Goal: Task Accomplishment & Management: Complete application form

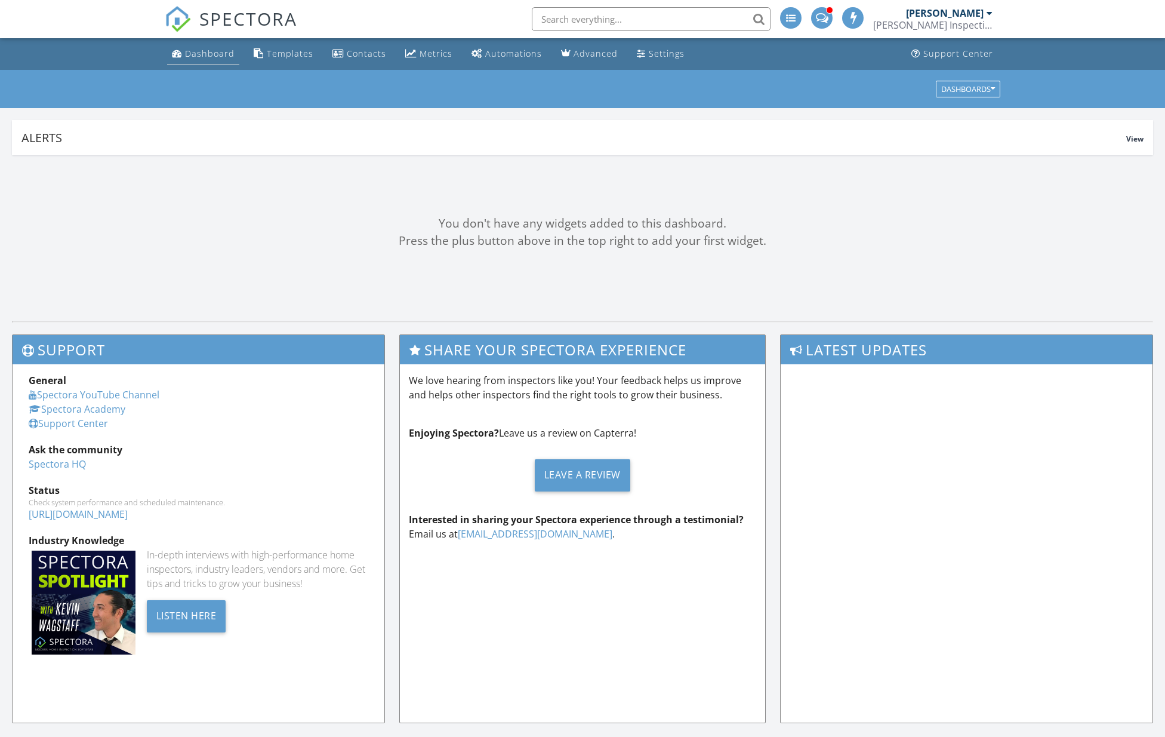
drag, startPoint x: 0, startPoint y: 0, endPoint x: 210, endPoint y: 58, distance: 217.9
click at [210, 58] on div "Dashboard" at bounding box center [210, 53] width 50 height 11
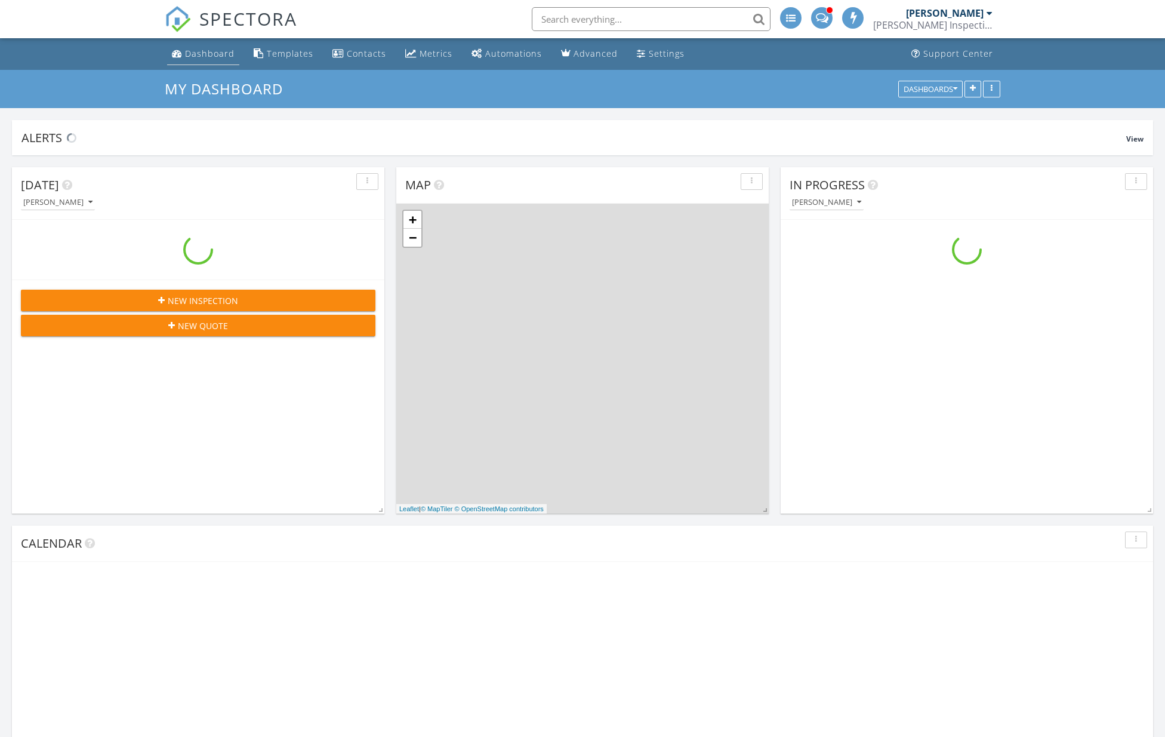
scroll to position [1111, 1190]
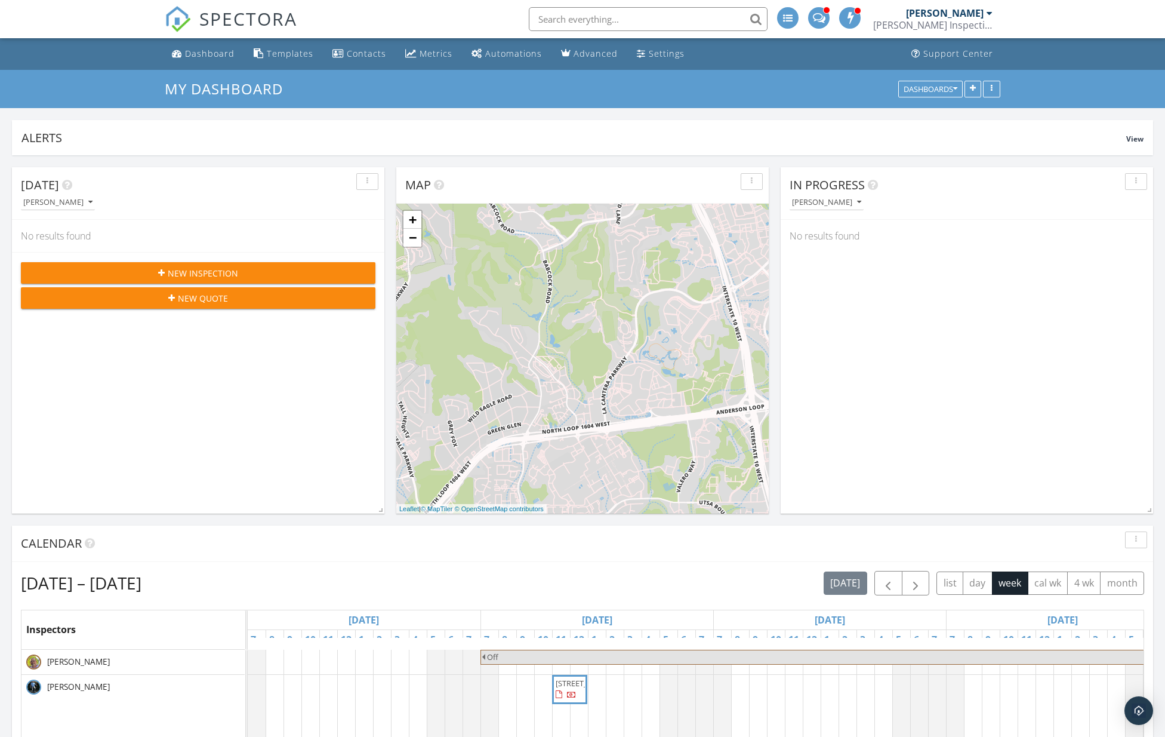
click at [234, 270] on span "New Inspection" at bounding box center [203, 273] width 70 height 13
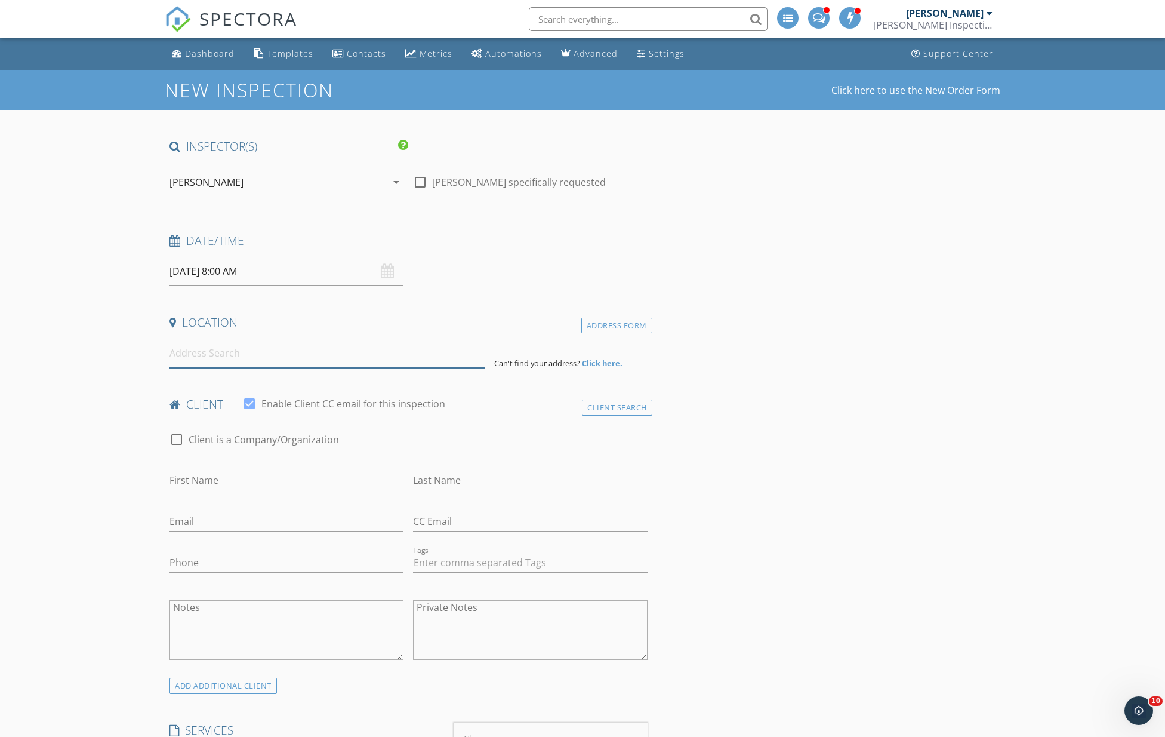
click at [257, 355] on input at bounding box center [327, 352] width 315 height 29
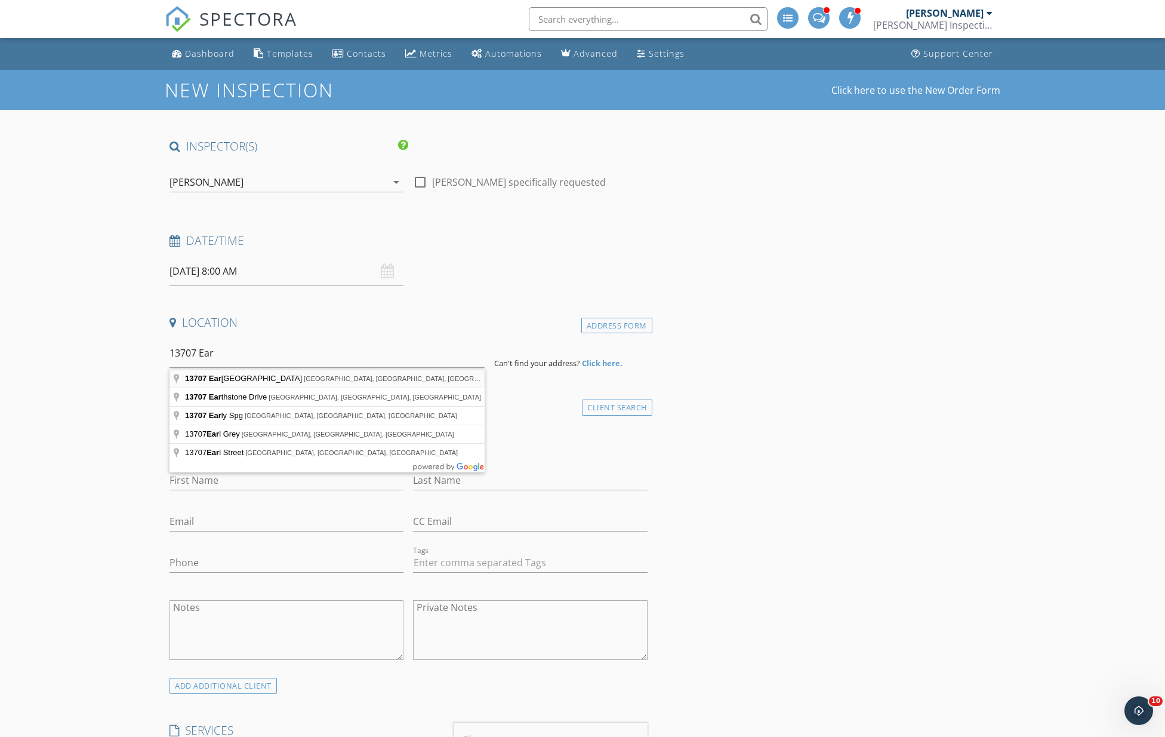
type input "13707 Earlywood Street, San Antonio, TX, USA"
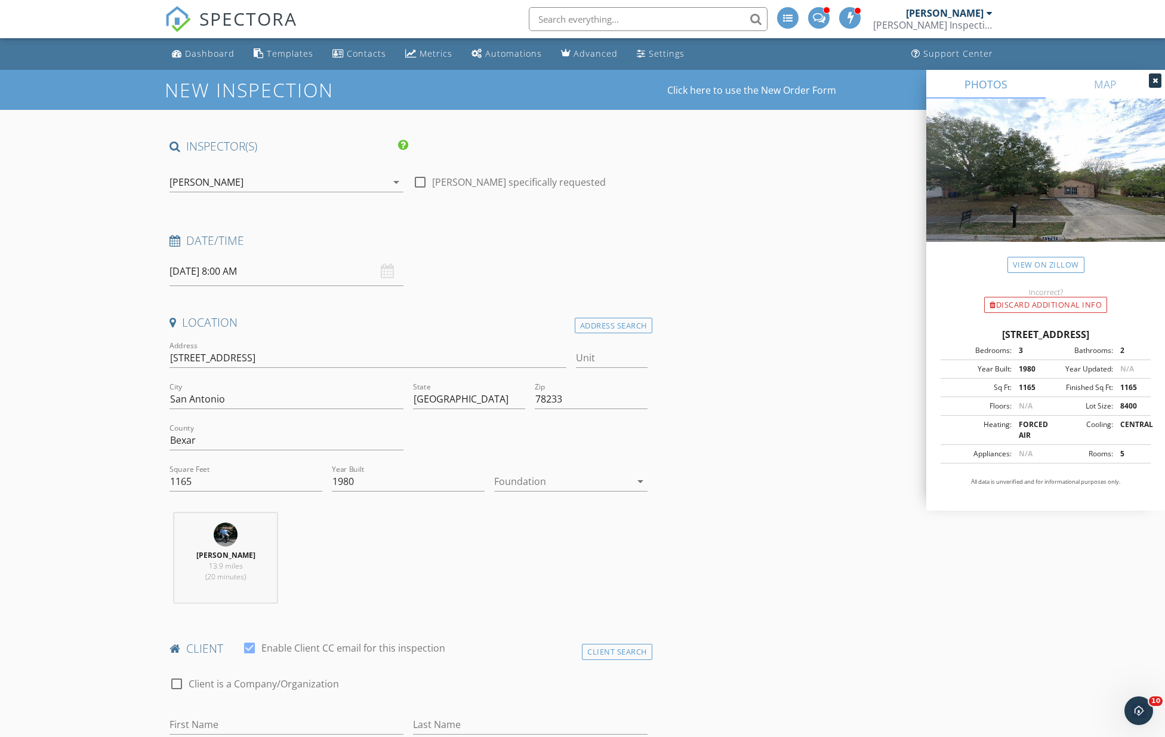
click at [559, 482] on div at bounding box center [562, 481] width 136 height 19
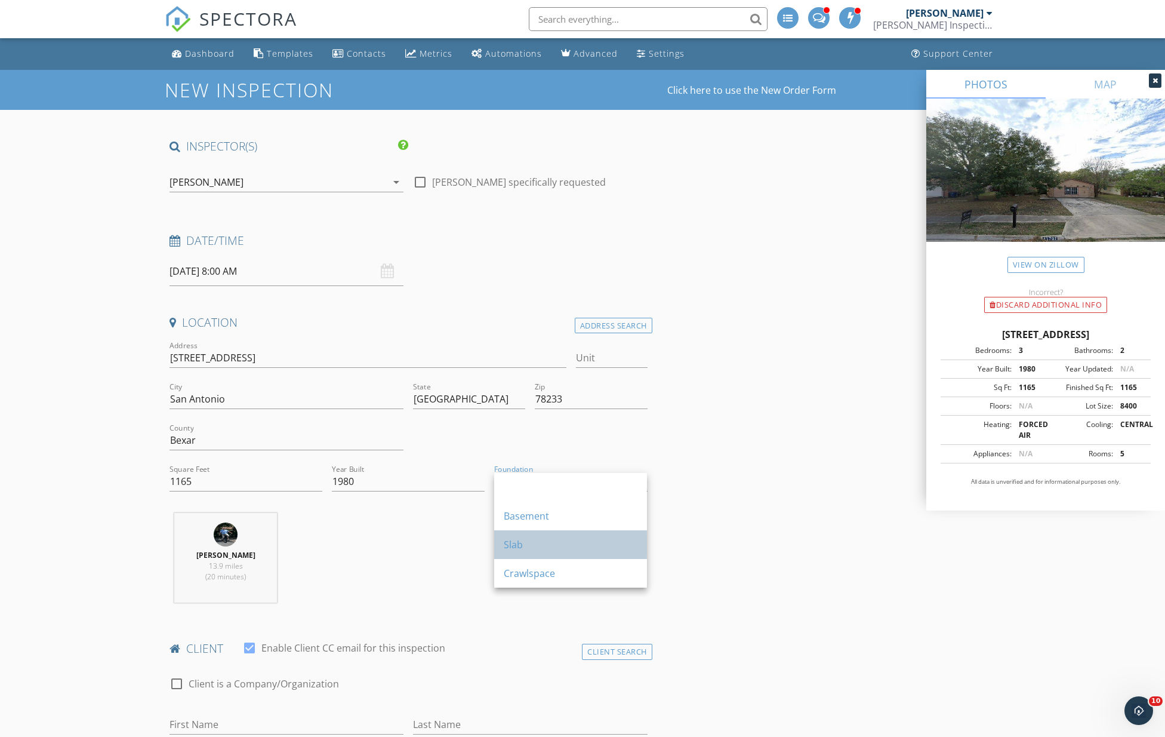
click at [516, 547] on div "Slab" at bounding box center [571, 544] width 134 height 14
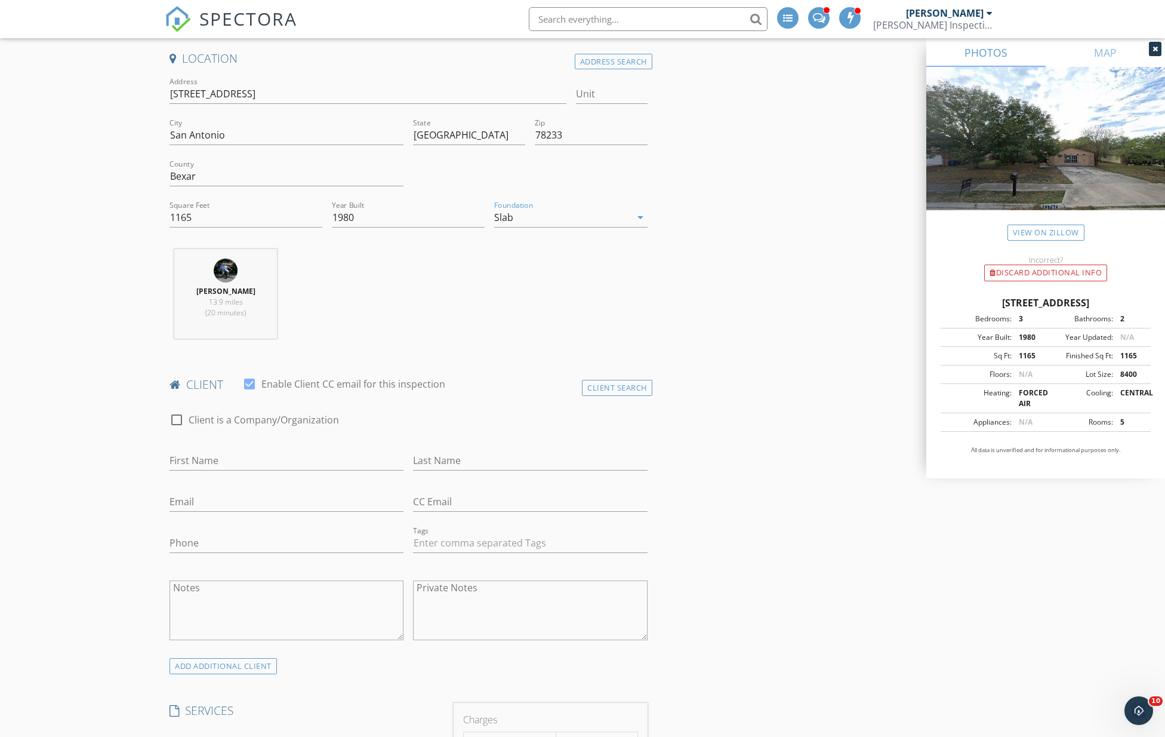
scroll to position [265, 0]
click at [236, 461] on input "First Name" at bounding box center [287, 459] width 234 height 20
type input "Louis"
click at [471, 457] on input "Last Name" at bounding box center [530, 459] width 234 height 20
type input "Neri"
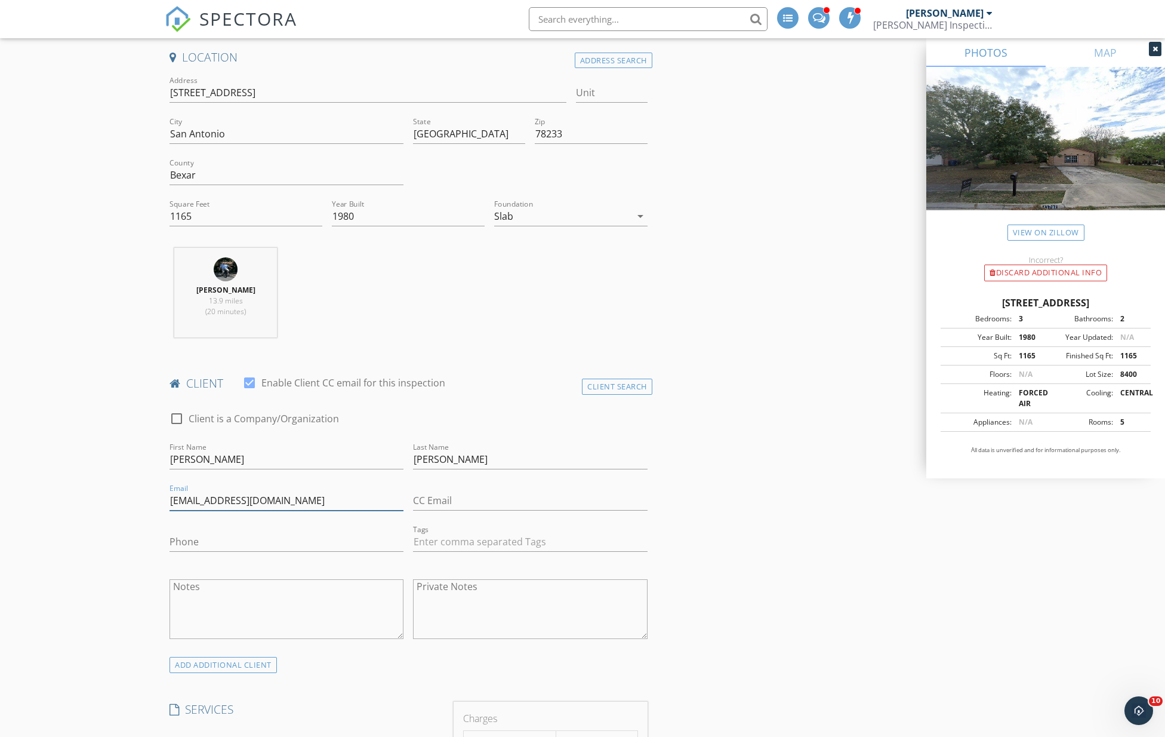
type input "louisneri@gmail.com"
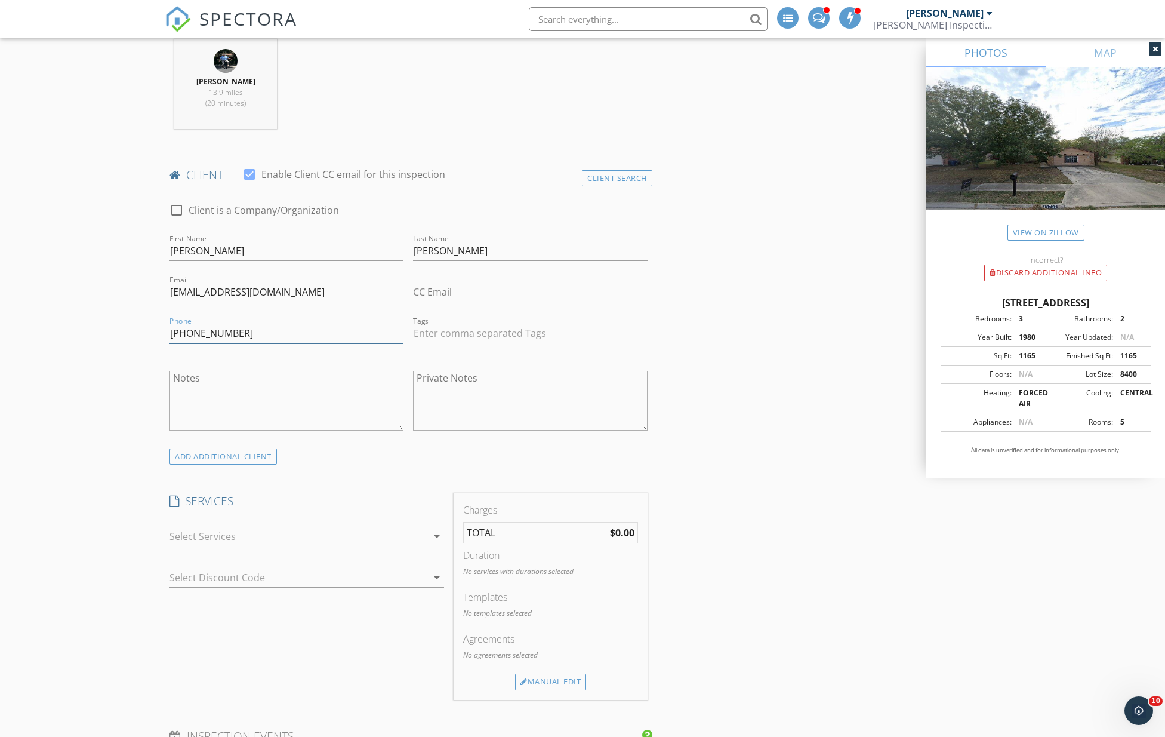
scroll to position [531, 0]
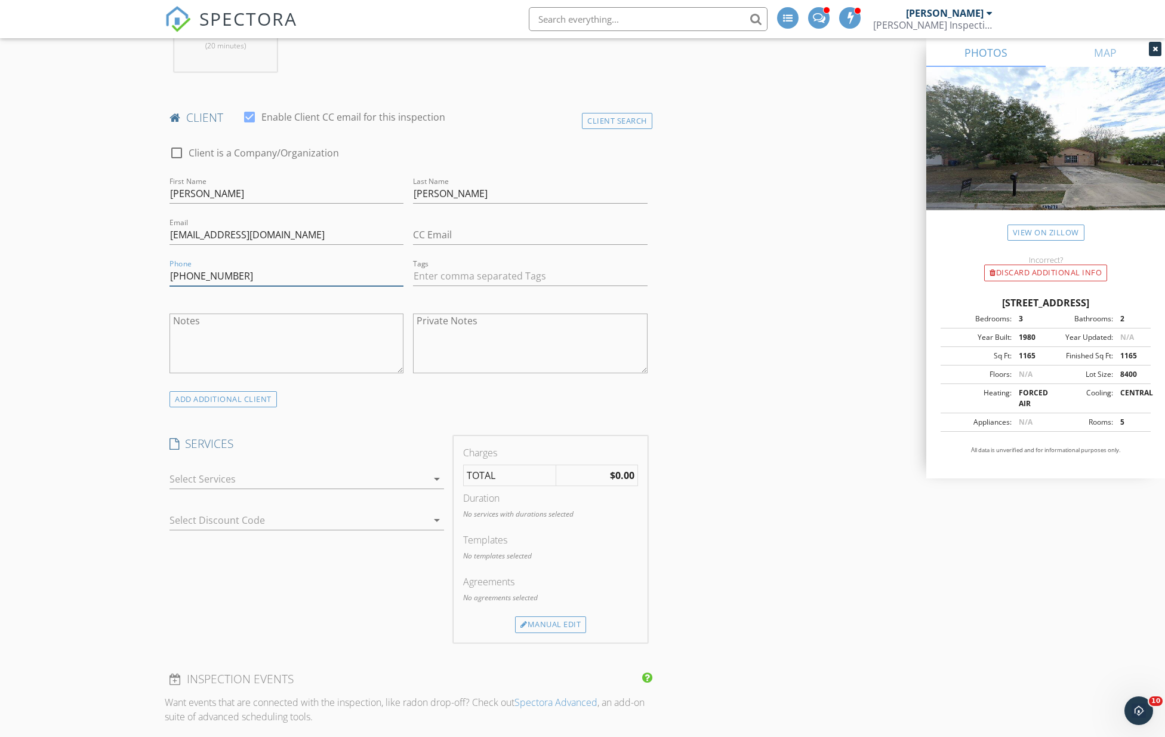
type input "703-795-8995"
click at [263, 479] on div at bounding box center [299, 478] width 258 height 19
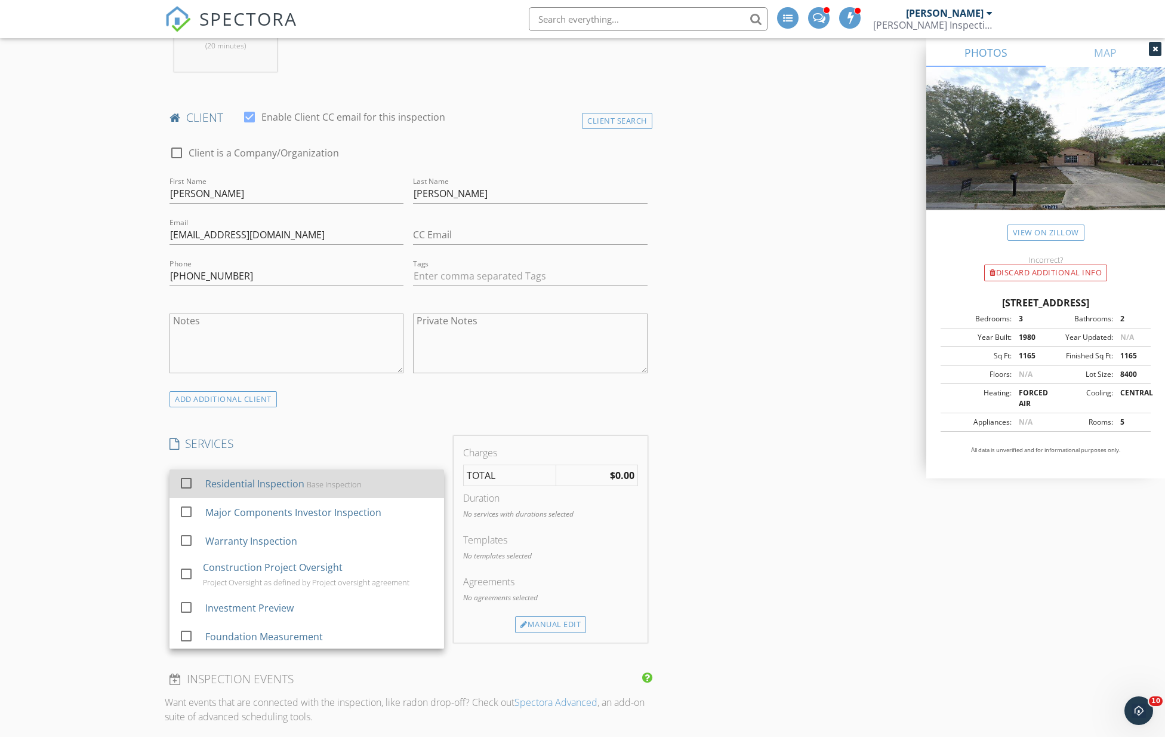
click at [248, 486] on div "Residential Inspection" at bounding box center [254, 483] width 99 height 14
checkbox input "false"
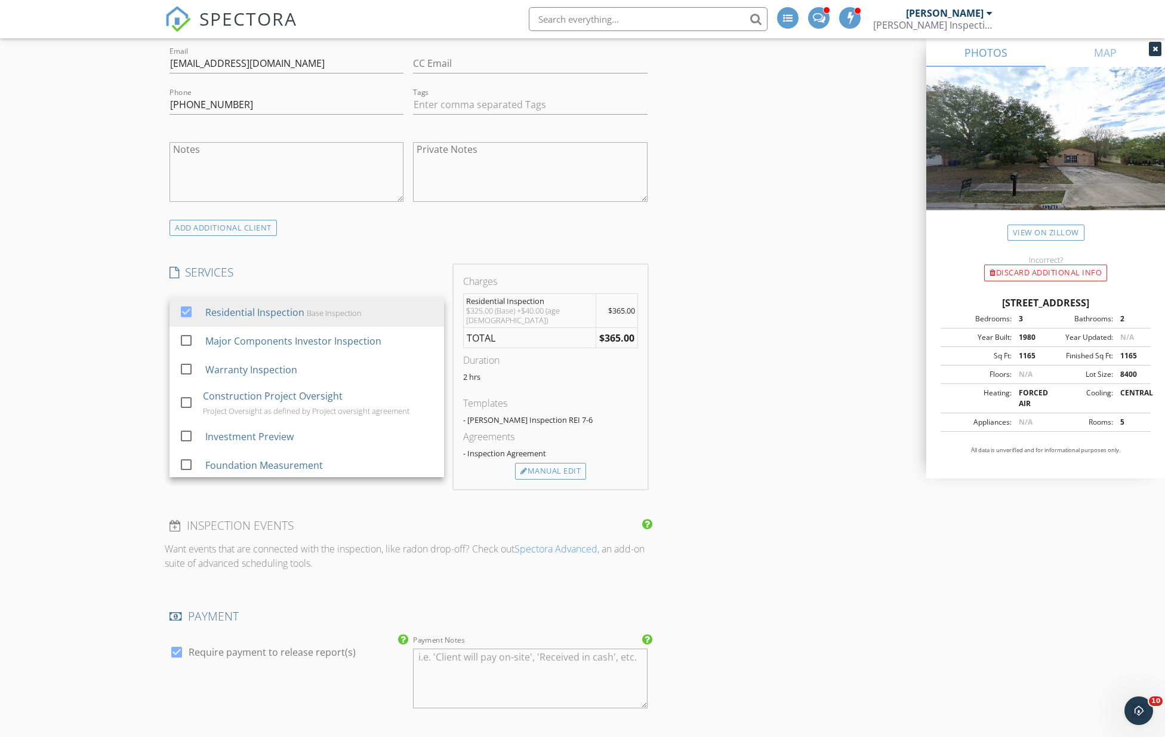
scroll to position [663, 0]
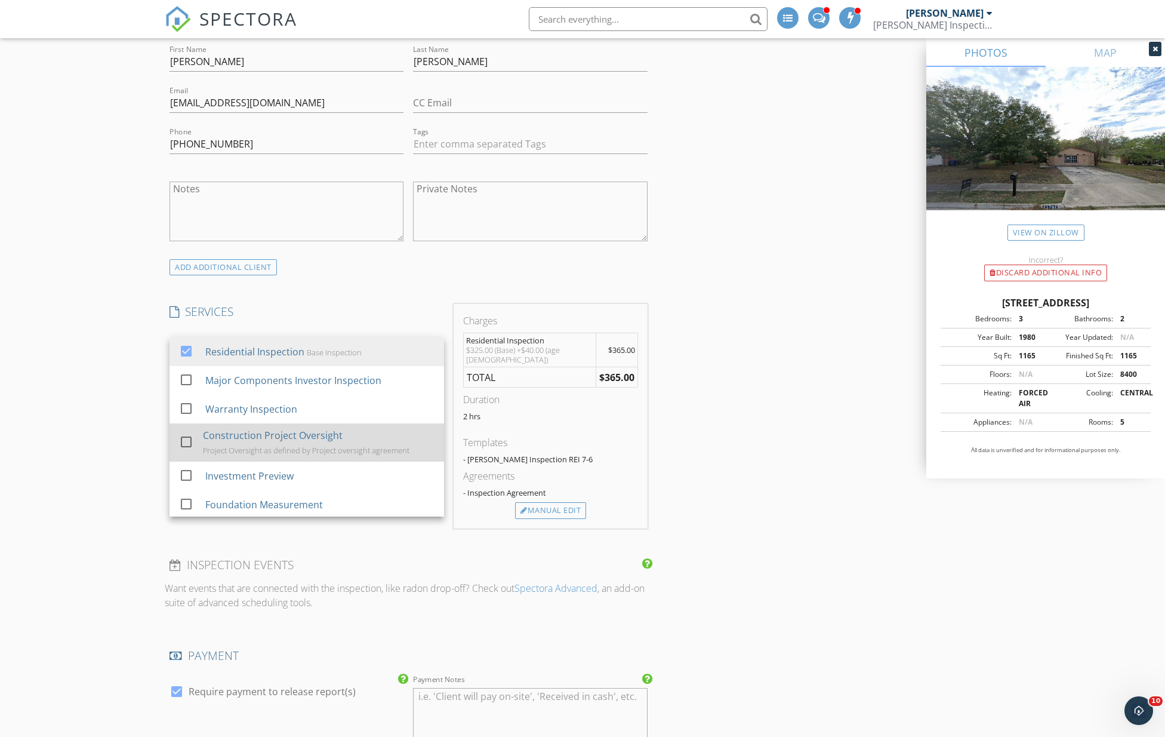
click at [184, 442] on div at bounding box center [186, 442] width 20 height 20
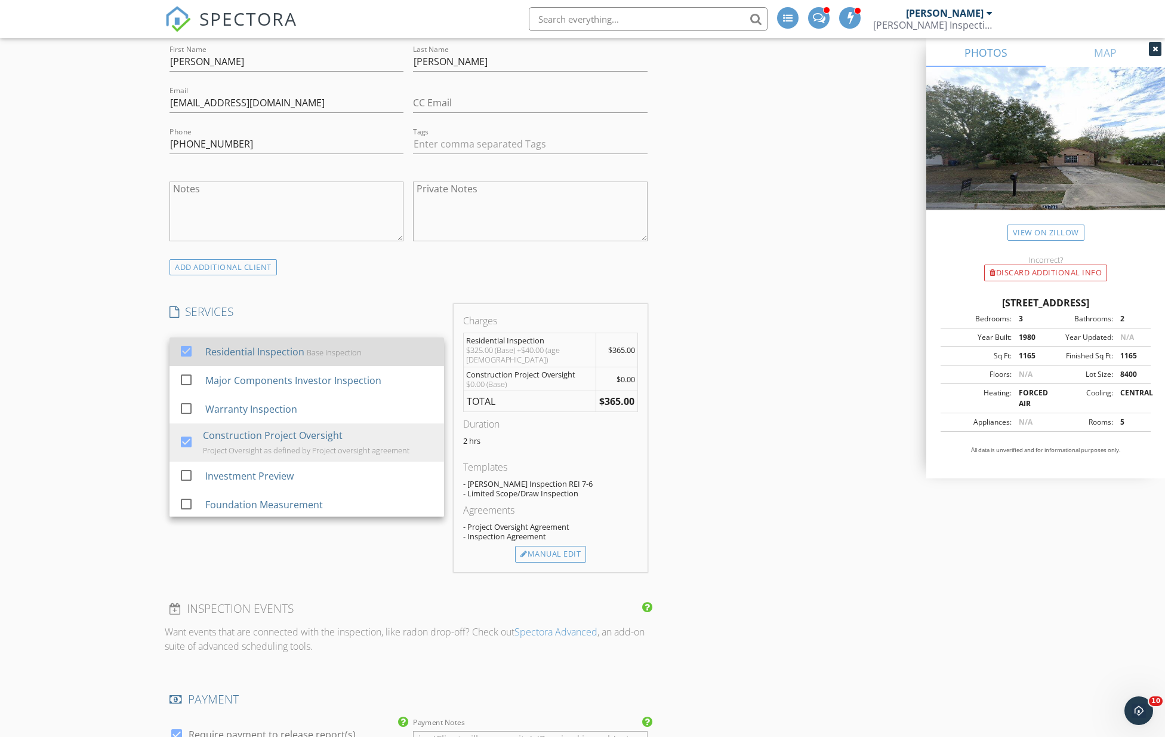
click at [187, 350] on div at bounding box center [186, 351] width 20 height 20
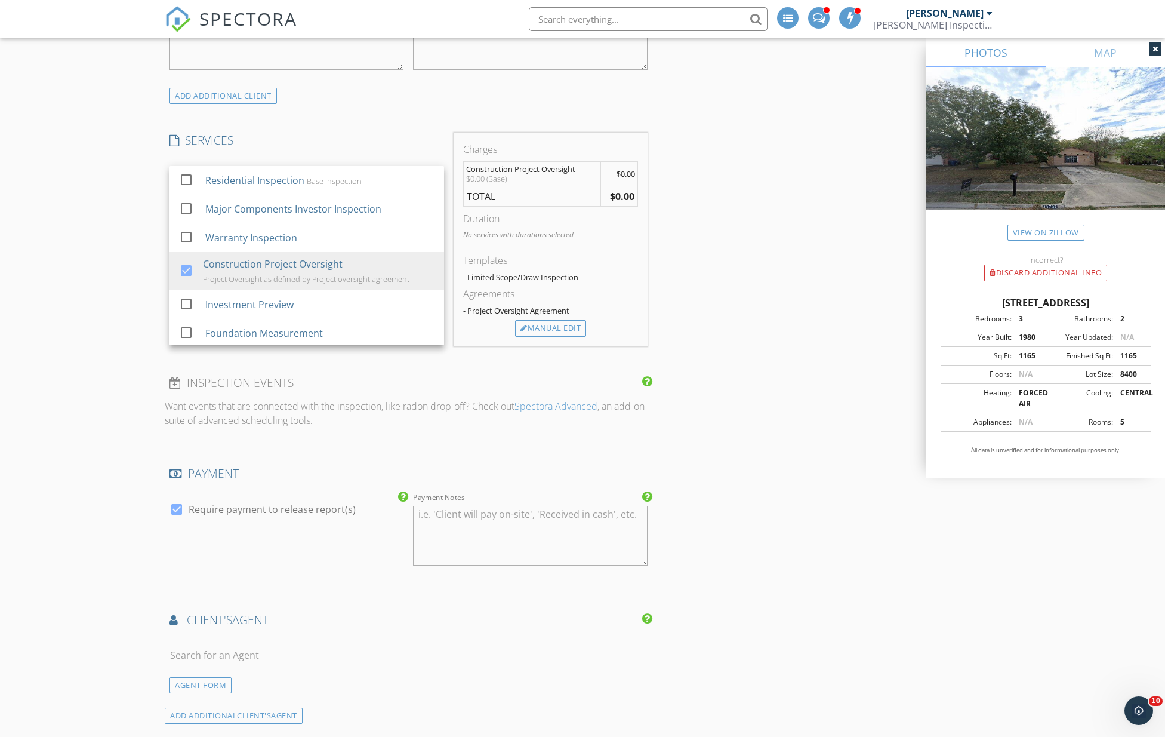
scroll to position [796, 0]
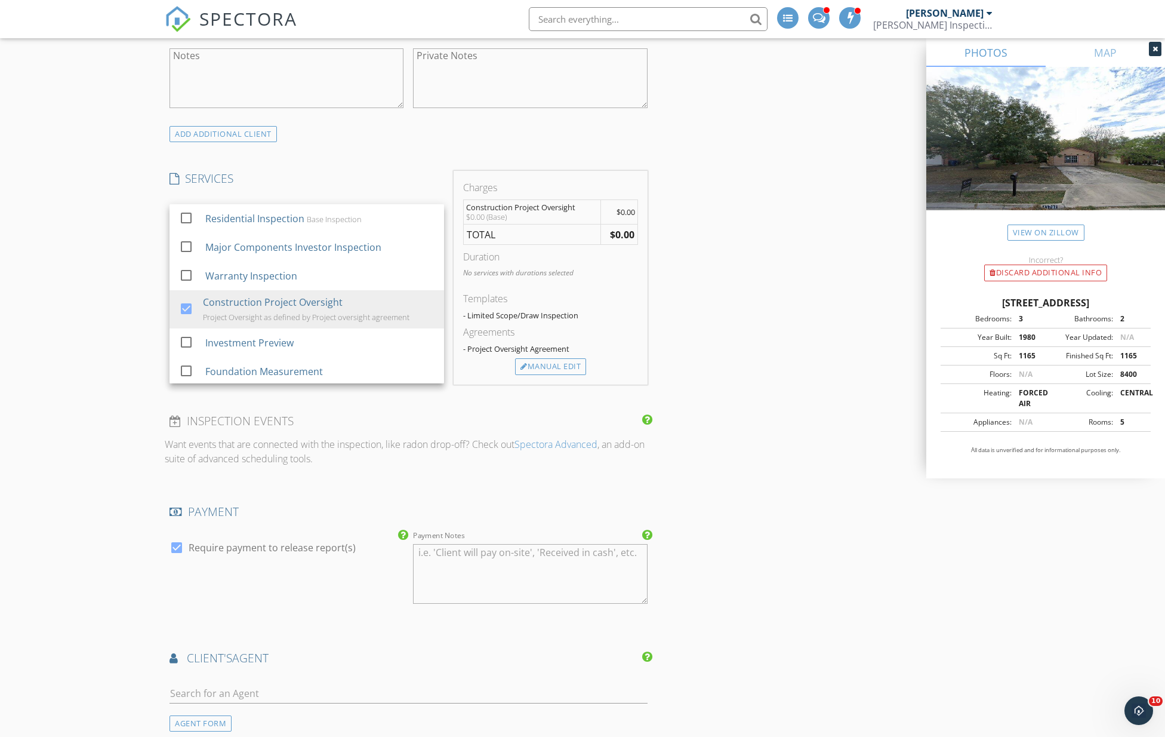
click at [741, 492] on div "INSPECTOR(S) check_box Kevin Bain PRIMARY check_box_outline_blank Larry Kanak K…" at bounding box center [583, 437] width 836 height 2189
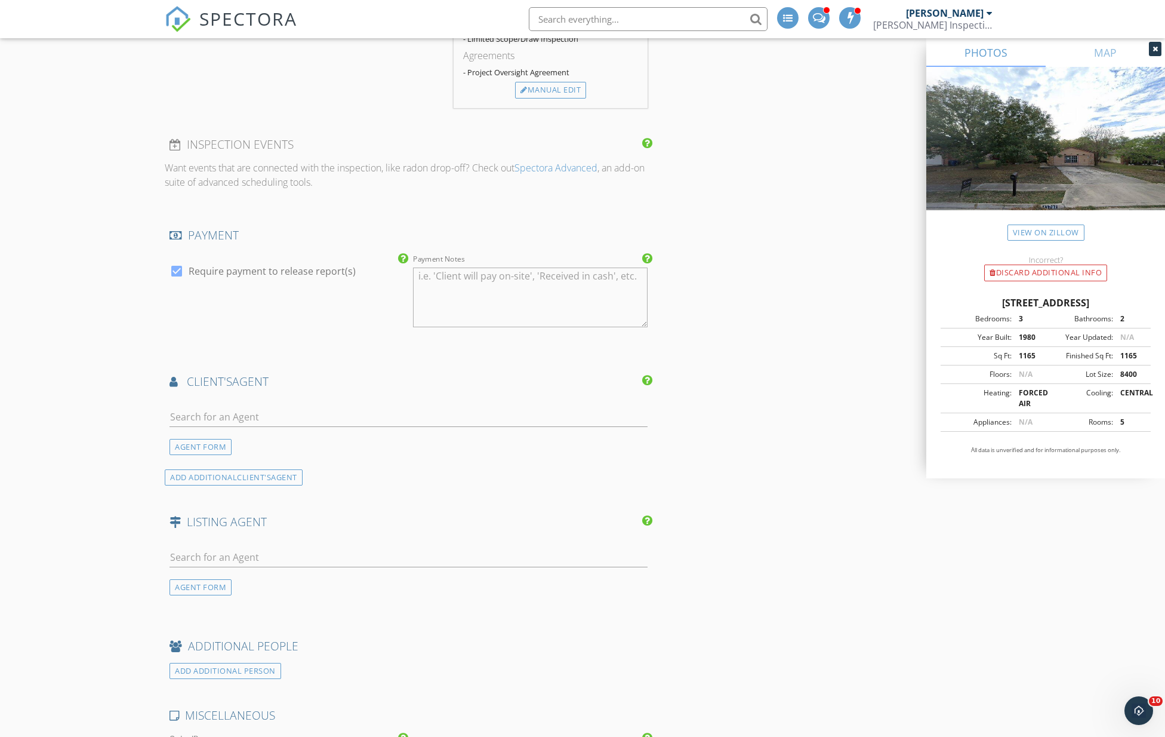
scroll to position [1194, 0]
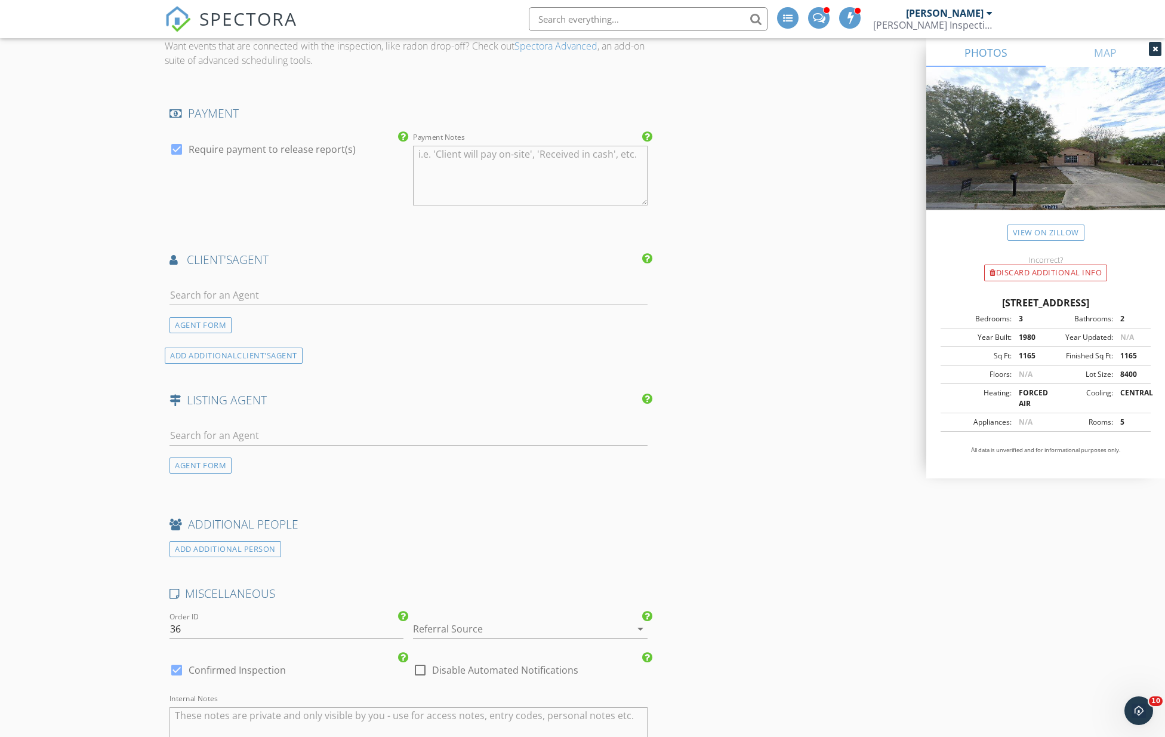
click at [443, 634] on div at bounding box center [513, 628] width 201 height 19
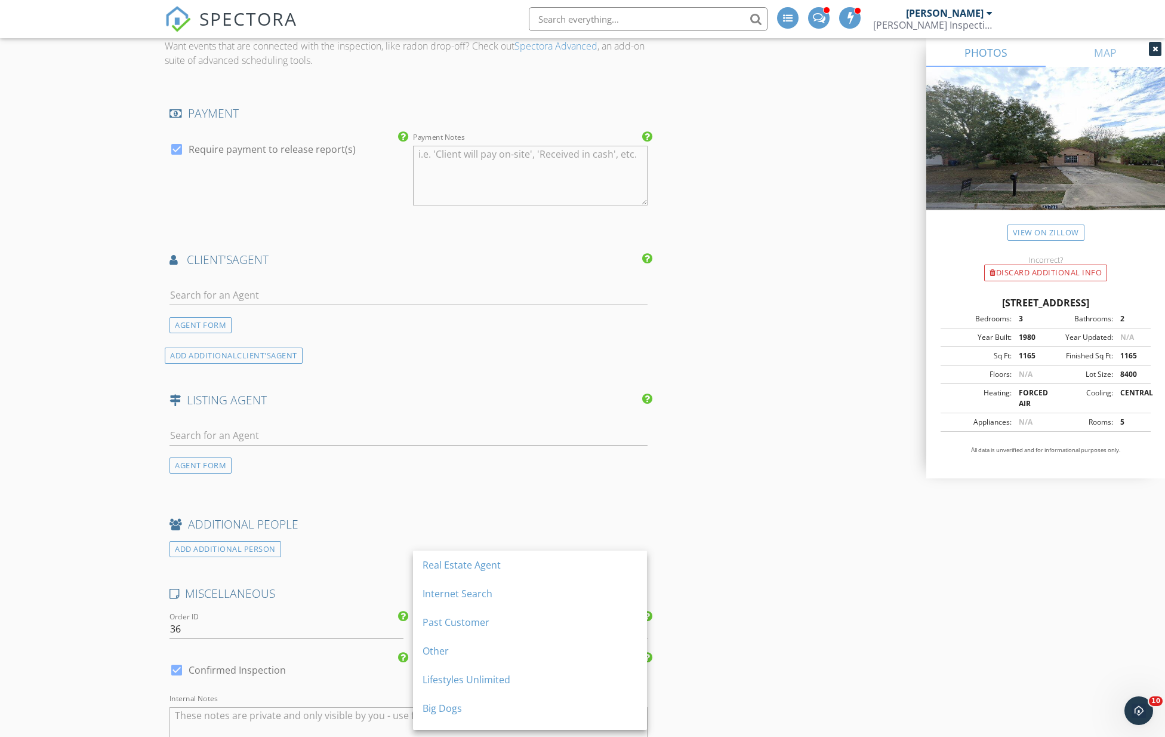
click at [442, 674] on div "Lifestyles Unlimited" at bounding box center [530, 679] width 215 height 14
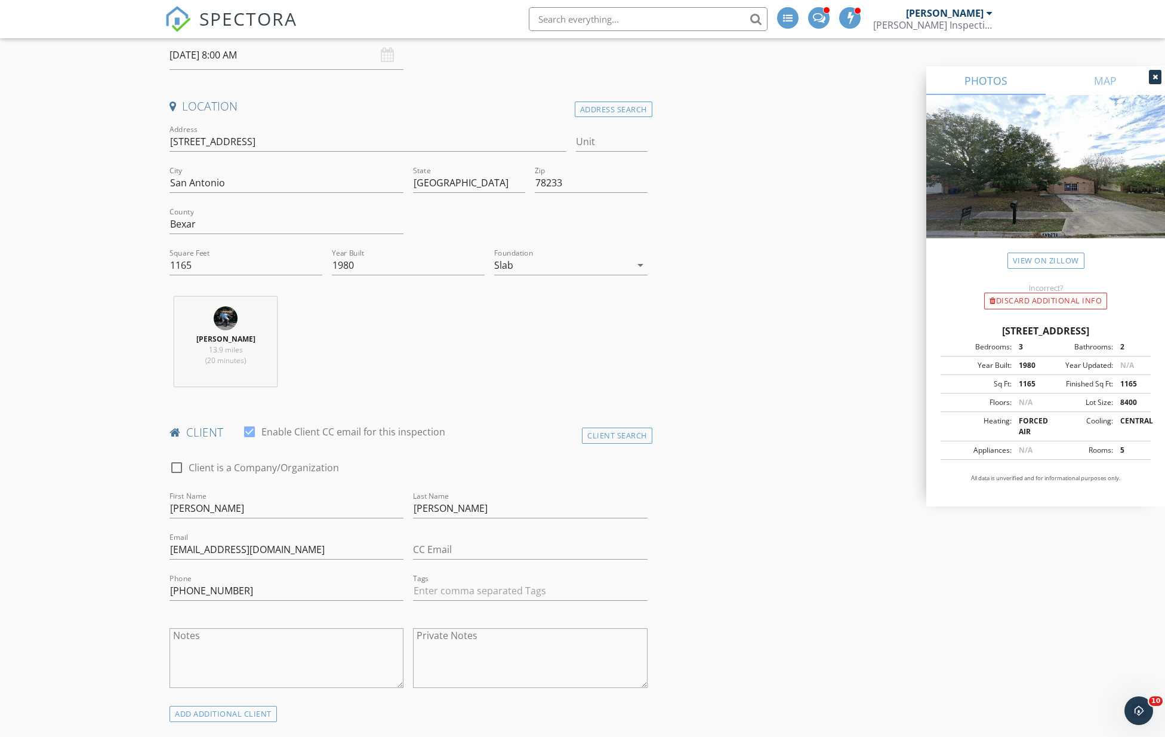
scroll to position [0, 0]
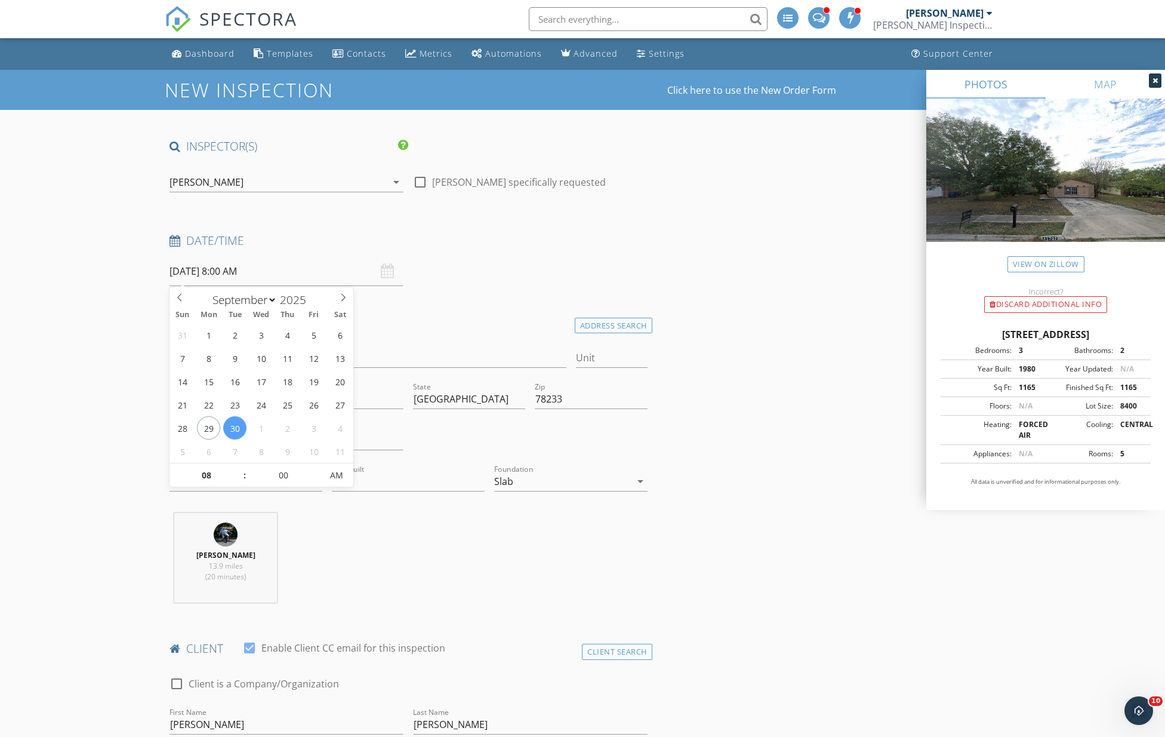
click at [244, 275] on input "09/30/2025 8:00 AM" at bounding box center [287, 271] width 234 height 29
type input "09/29/2025 8:00 AM"
type input "09"
type input "09/29/2025 9:00 AM"
click at [235, 467] on span at bounding box center [239, 469] width 8 height 12
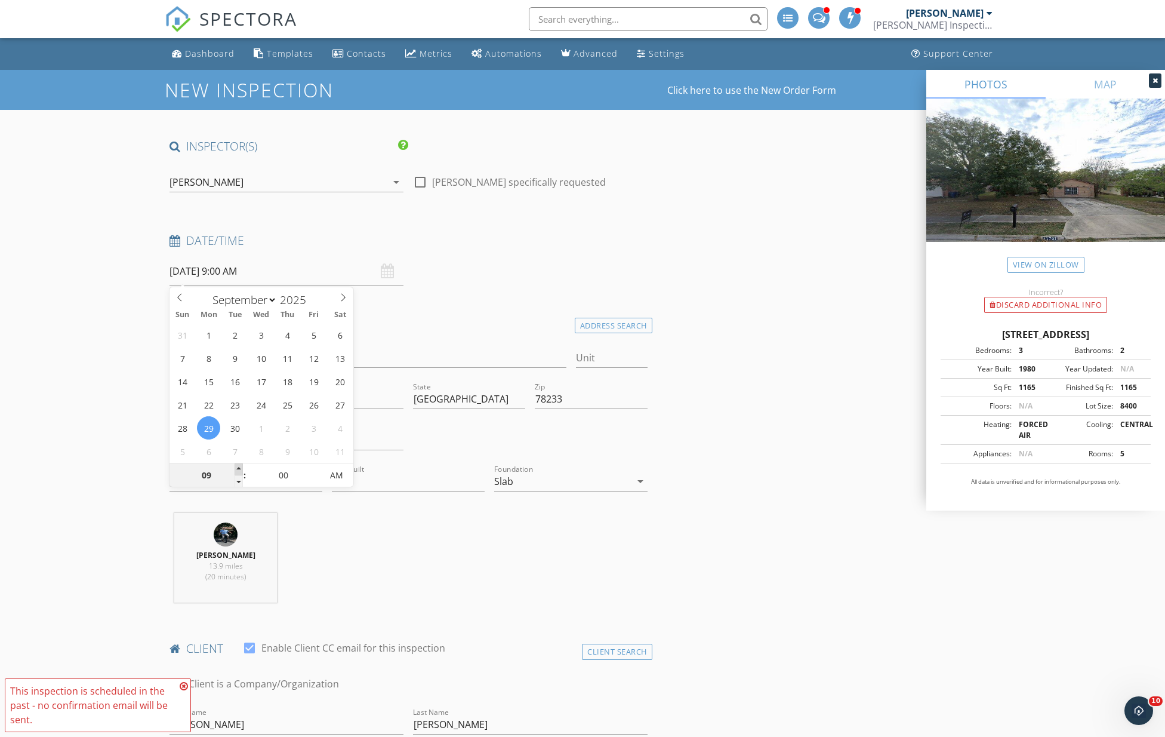
type input "10"
type input "09/29/2025 10:00 AM"
click at [235, 467] on span at bounding box center [239, 469] width 8 height 12
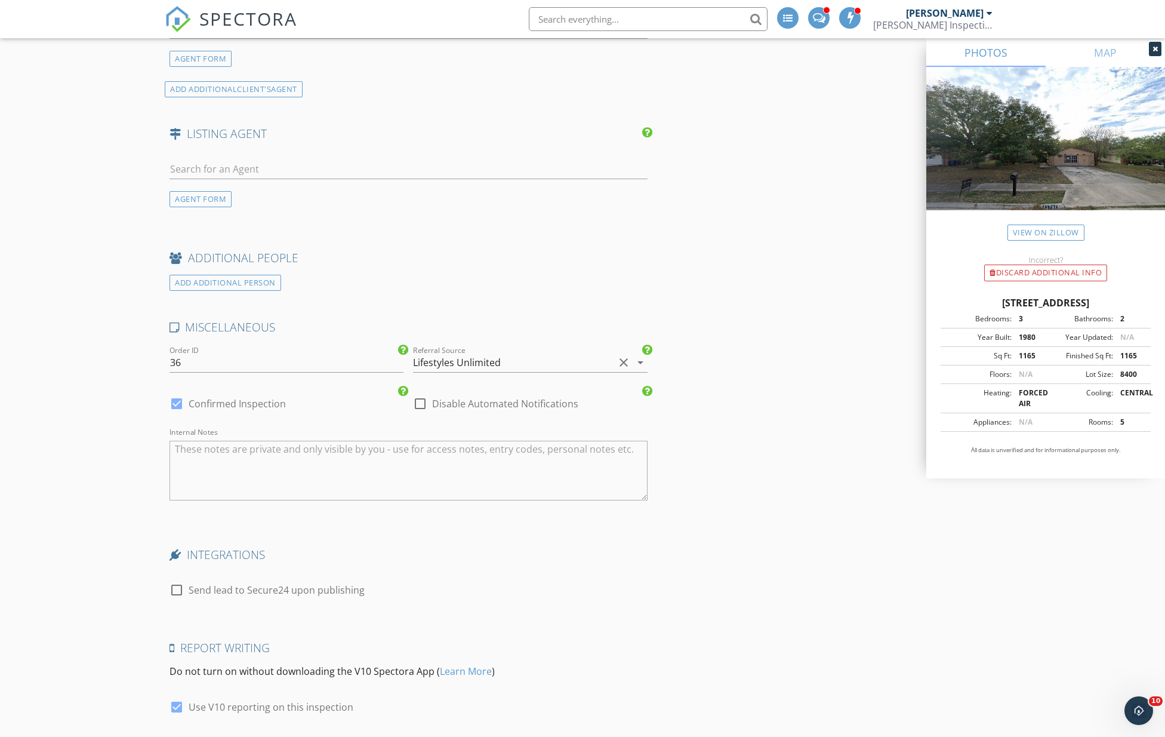
scroll to position [1623, 0]
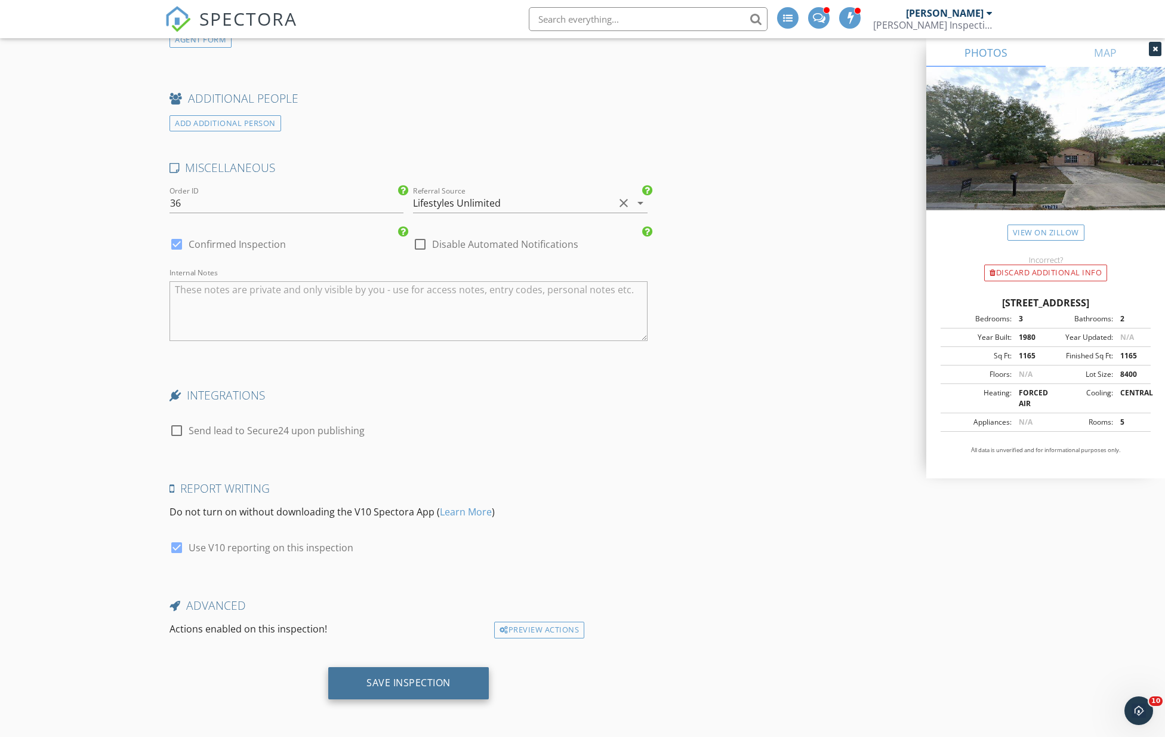
click at [414, 677] on div "Save Inspection" at bounding box center [408, 682] width 84 height 12
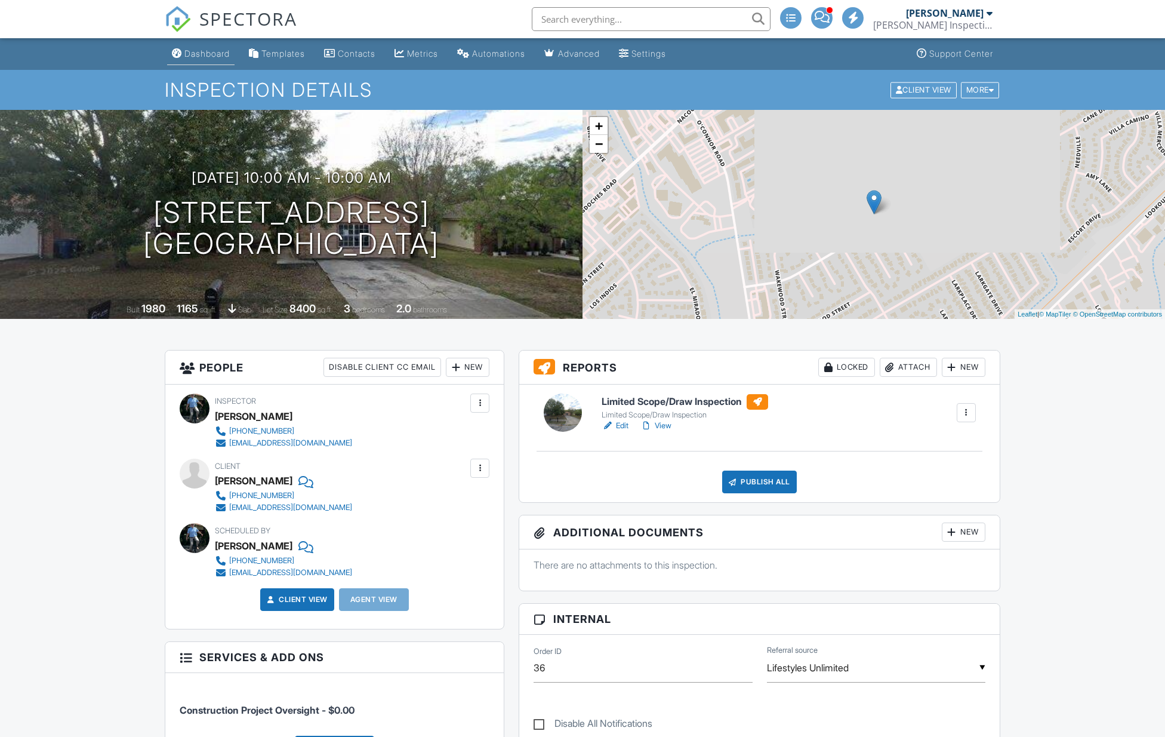
click at [205, 47] on link "Dashboard" at bounding box center [200, 54] width 67 height 22
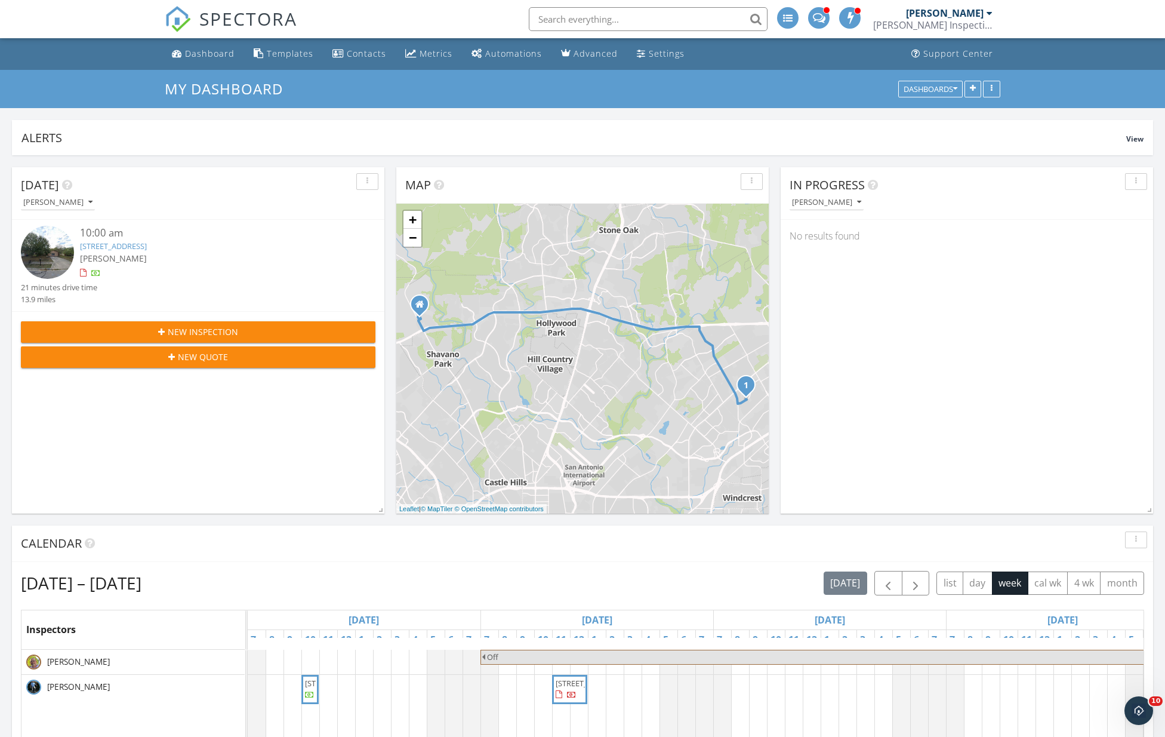
click at [246, 327] on div "New Inspection" at bounding box center [197, 331] width 335 height 13
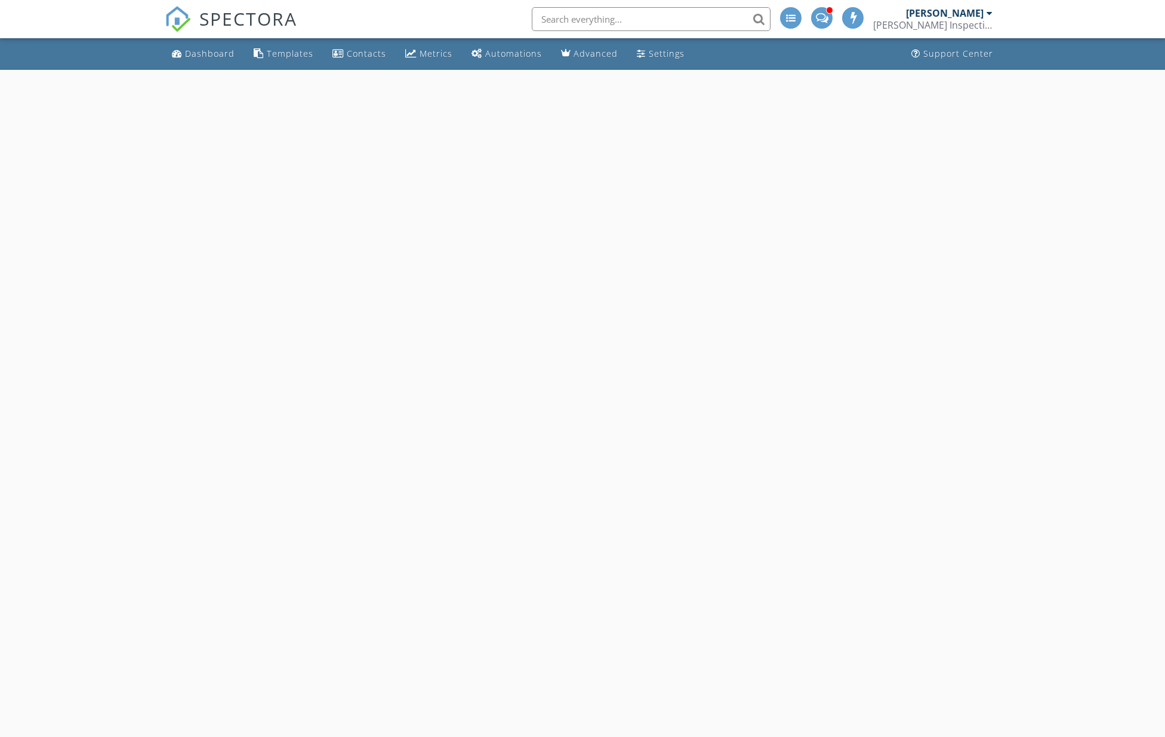
select select "8"
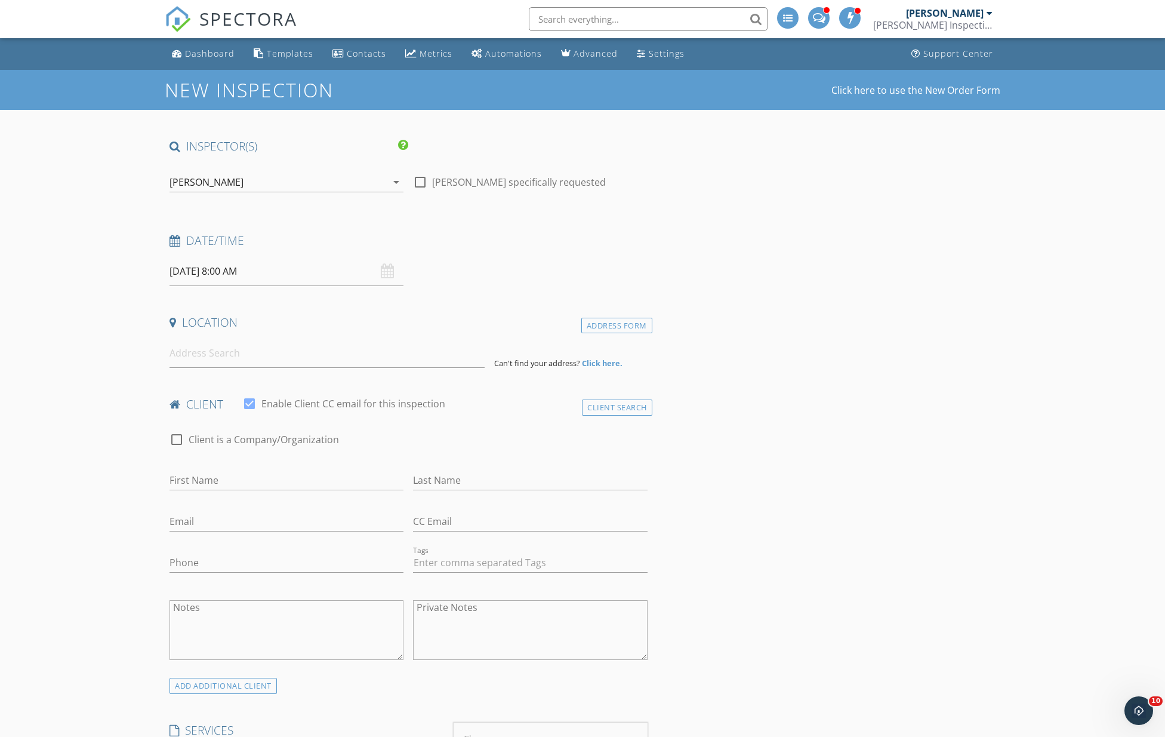
click at [247, 282] on input "09/30/2025 8:00 AM" at bounding box center [287, 271] width 234 height 29
type input "09/29/2025 8:00 AM"
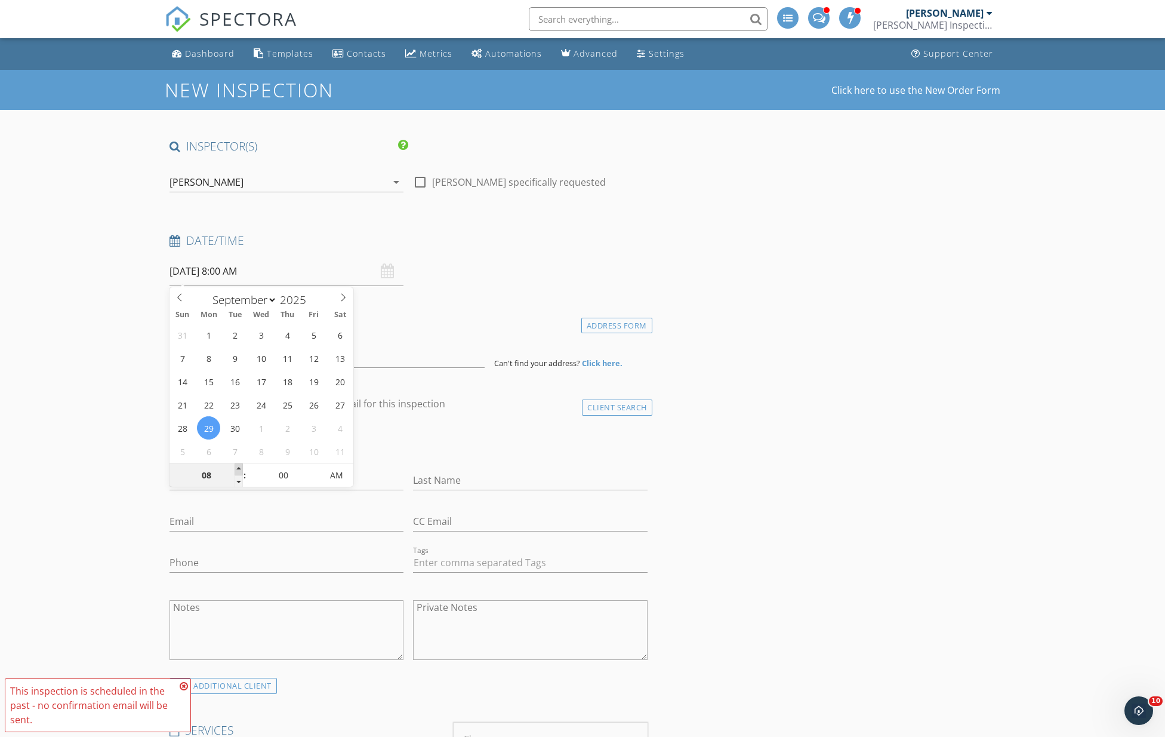
type input "09"
type input "09/29/2025 9:00 AM"
click at [238, 466] on span at bounding box center [239, 469] width 8 height 12
type input "10"
type input "09/29/2025 10:00 AM"
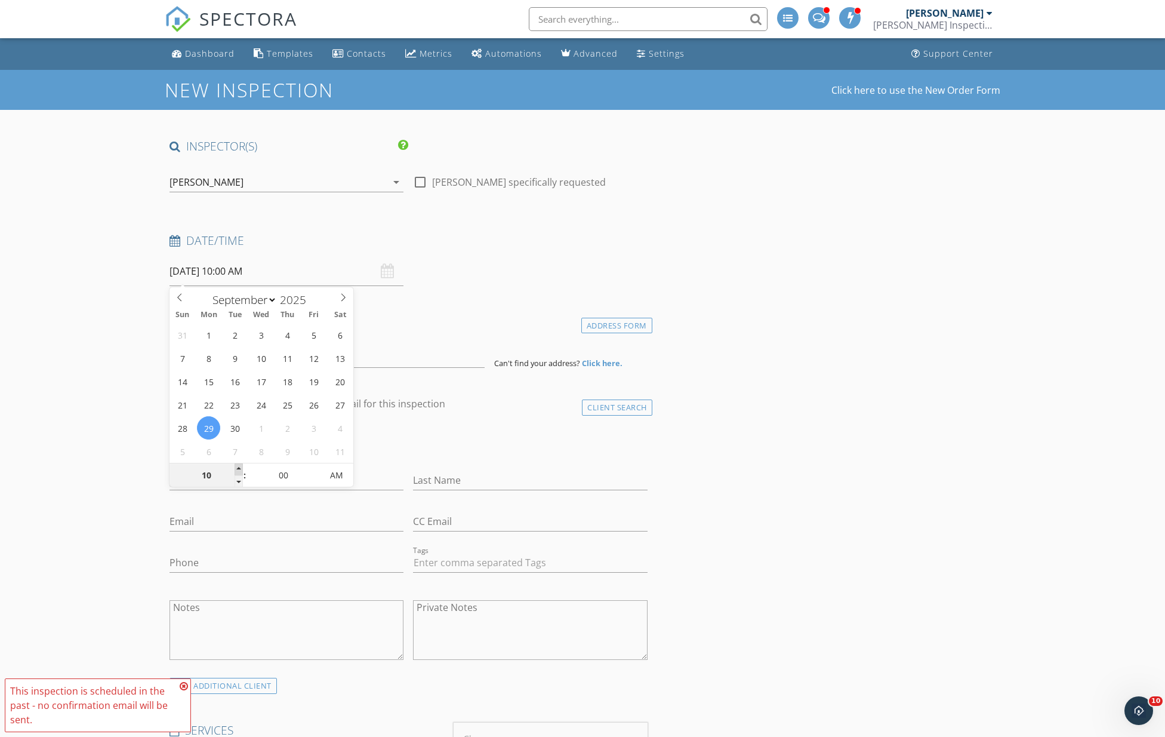
click at [238, 466] on span at bounding box center [239, 469] width 8 height 12
type input "11"
type input "09/29/2025 11:00 AM"
click at [238, 466] on span at bounding box center [239, 469] width 8 height 12
type input "12"
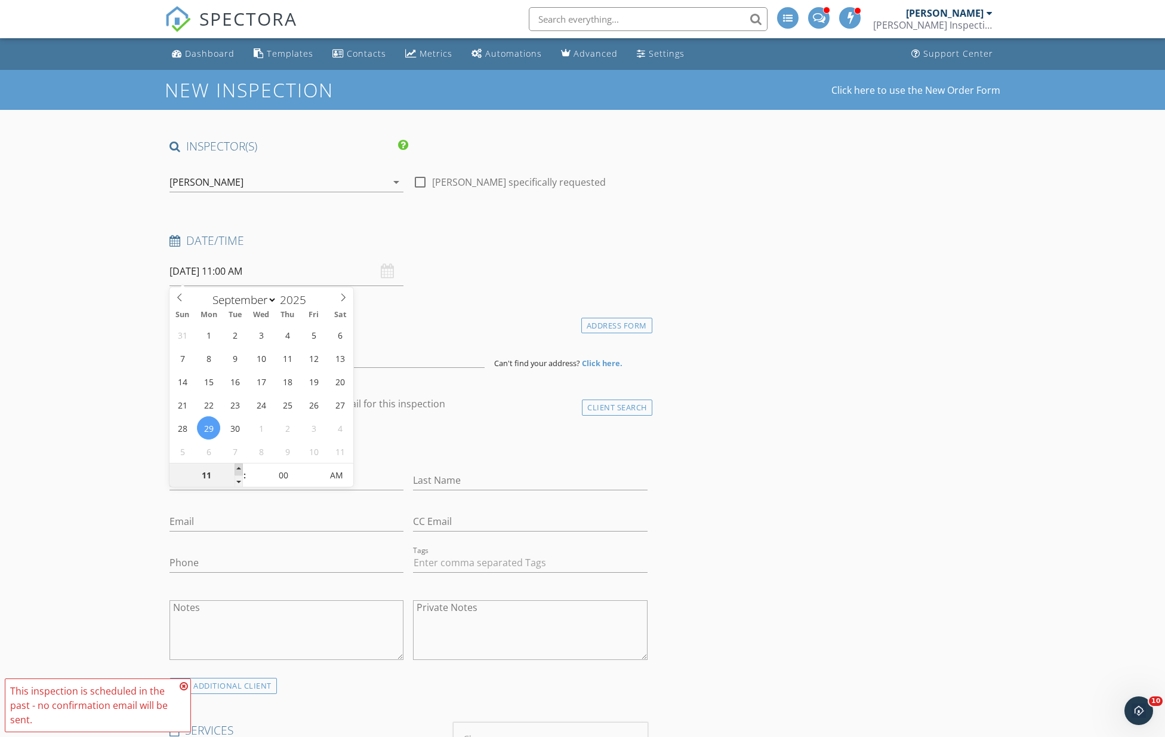
type input "09/29/2025 12:00 PM"
click at [238, 466] on span at bounding box center [239, 469] width 8 height 12
type input "01"
type input "09/29/2025 1:00 PM"
click at [237, 464] on span at bounding box center [239, 469] width 8 height 12
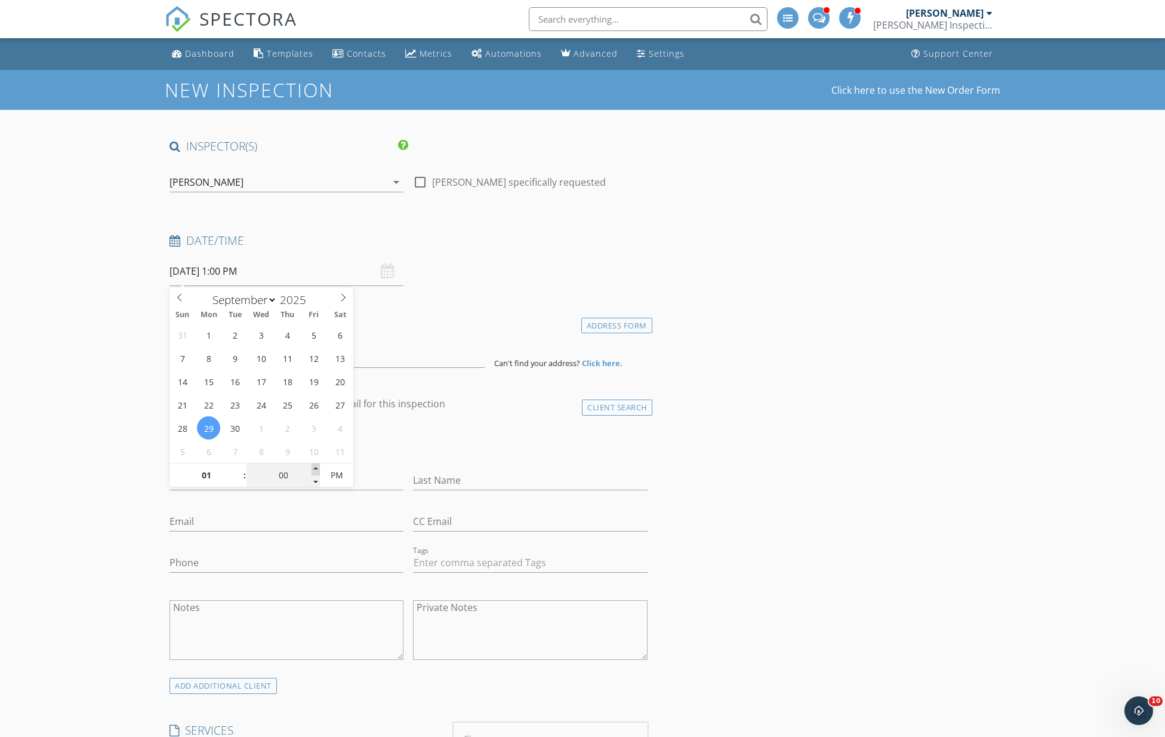
type input "05"
type input "09/29/2025 1:05 PM"
click at [313, 466] on span at bounding box center [316, 469] width 8 height 12
type input "10"
type input "09/29/2025 1:10 PM"
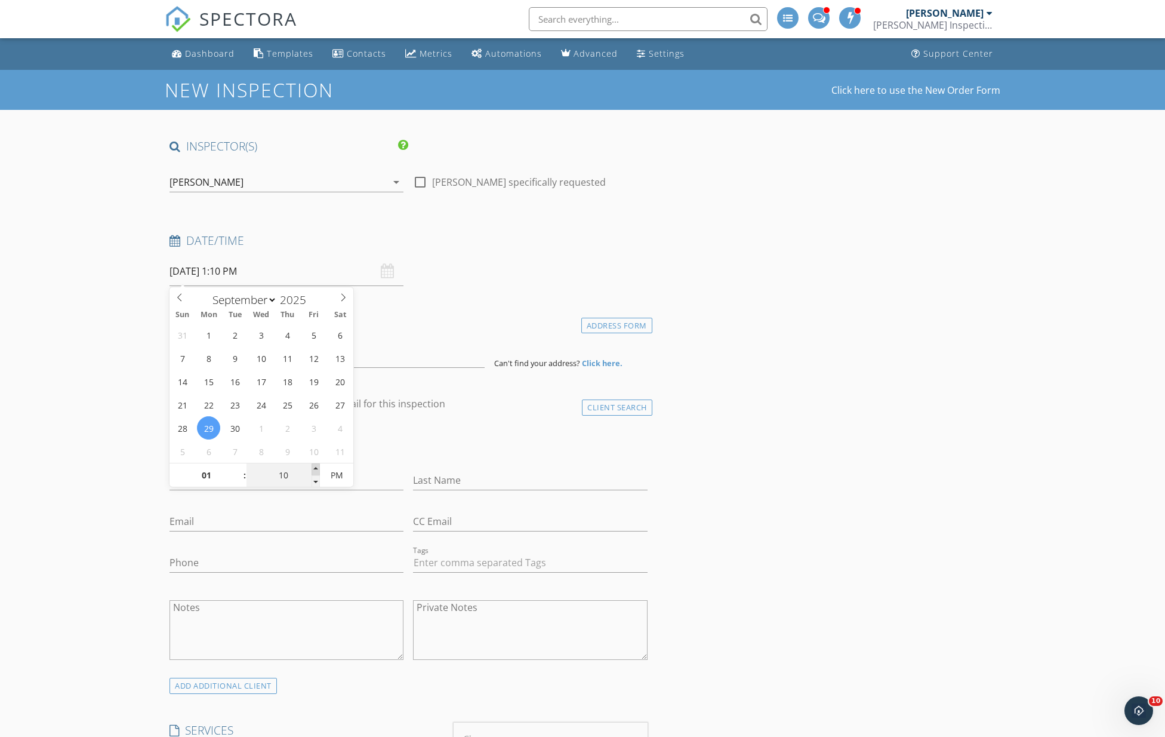
click at [313, 466] on span at bounding box center [316, 469] width 8 height 12
type input "15"
type input "09/29/2025 1:15 PM"
click at [313, 466] on span at bounding box center [316, 469] width 8 height 12
type input "20"
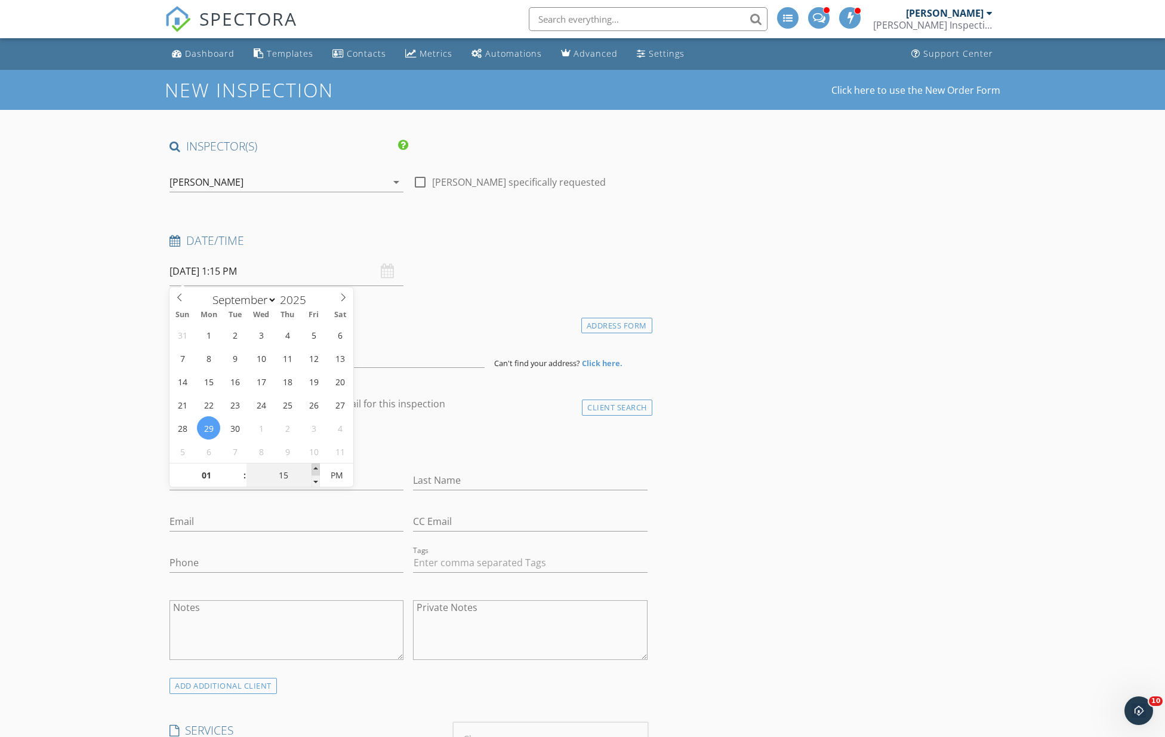
type input "09/29/2025 1:20 PM"
click at [313, 466] on span at bounding box center [316, 469] width 8 height 12
type input "25"
type input "09/29/2025 1:25 PM"
click at [313, 466] on span at bounding box center [316, 469] width 8 height 12
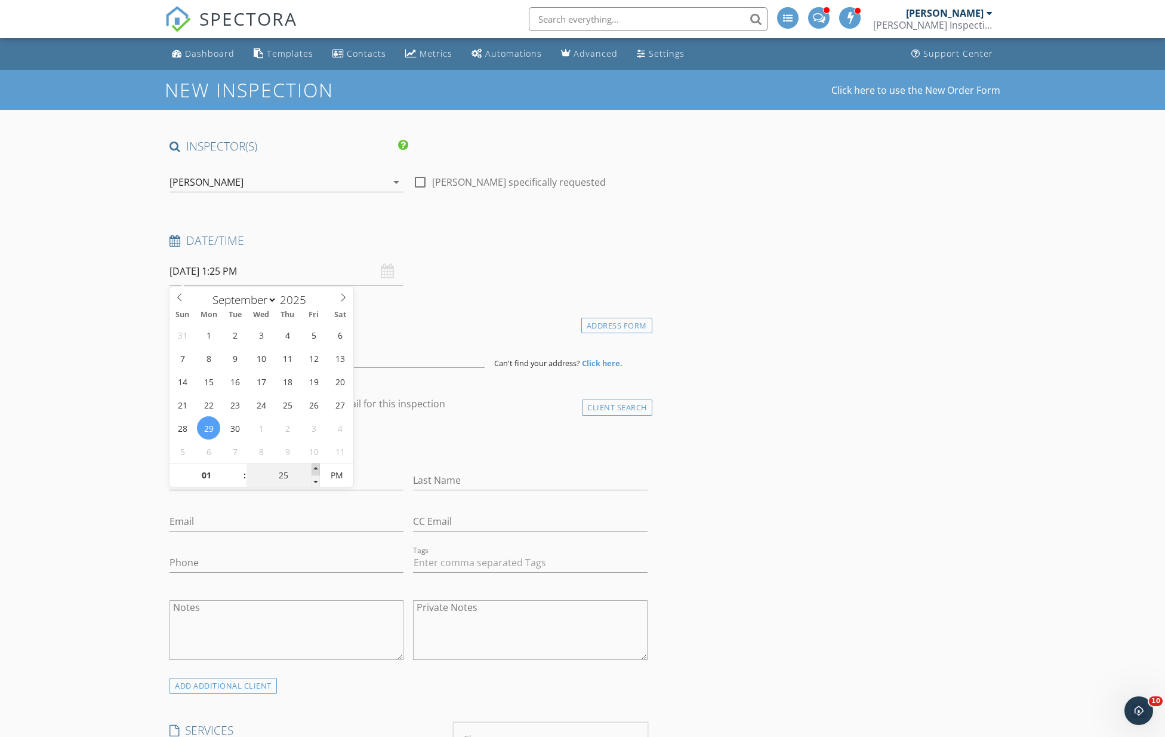
type input "30"
type input "09/29/2025 1:30 PM"
click at [313, 466] on span at bounding box center [316, 469] width 8 height 12
type input "35"
type input "09/29/2025 1:35 PM"
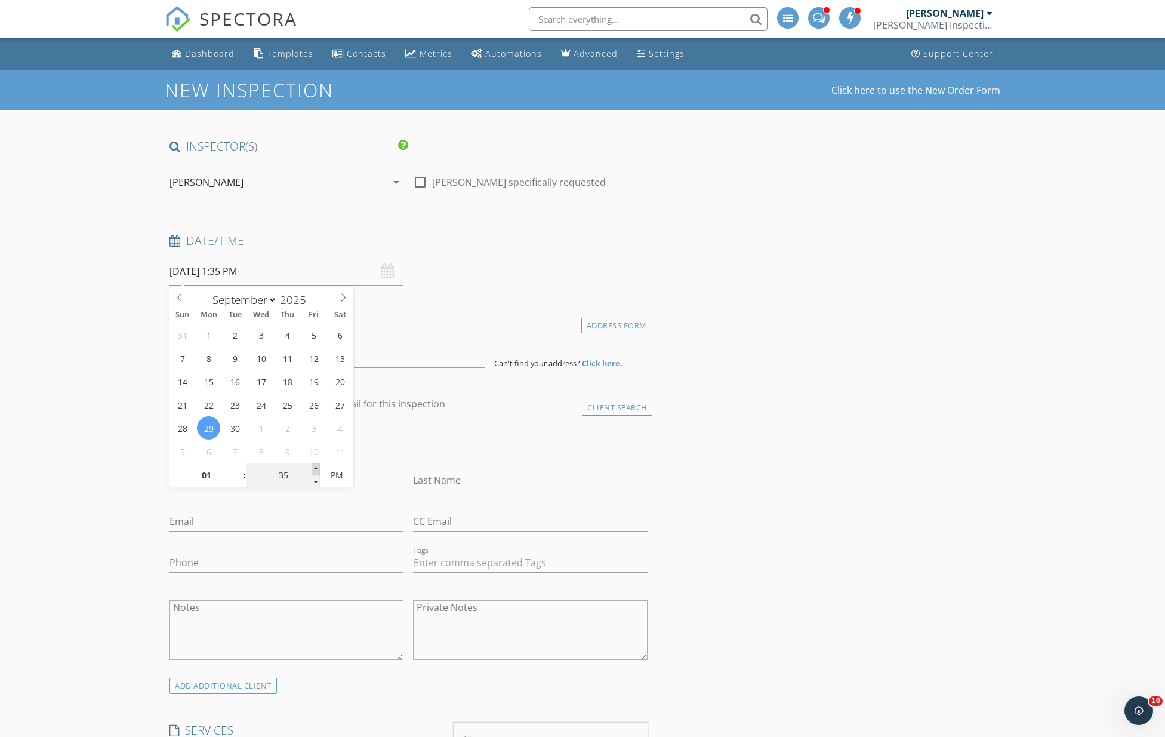
click at [313, 466] on span at bounding box center [316, 469] width 8 height 12
type input "30"
type input "09/29/2025 1:30 PM"
click at [313, 476] on span at bounding box center [316, 481] width 8 height 12
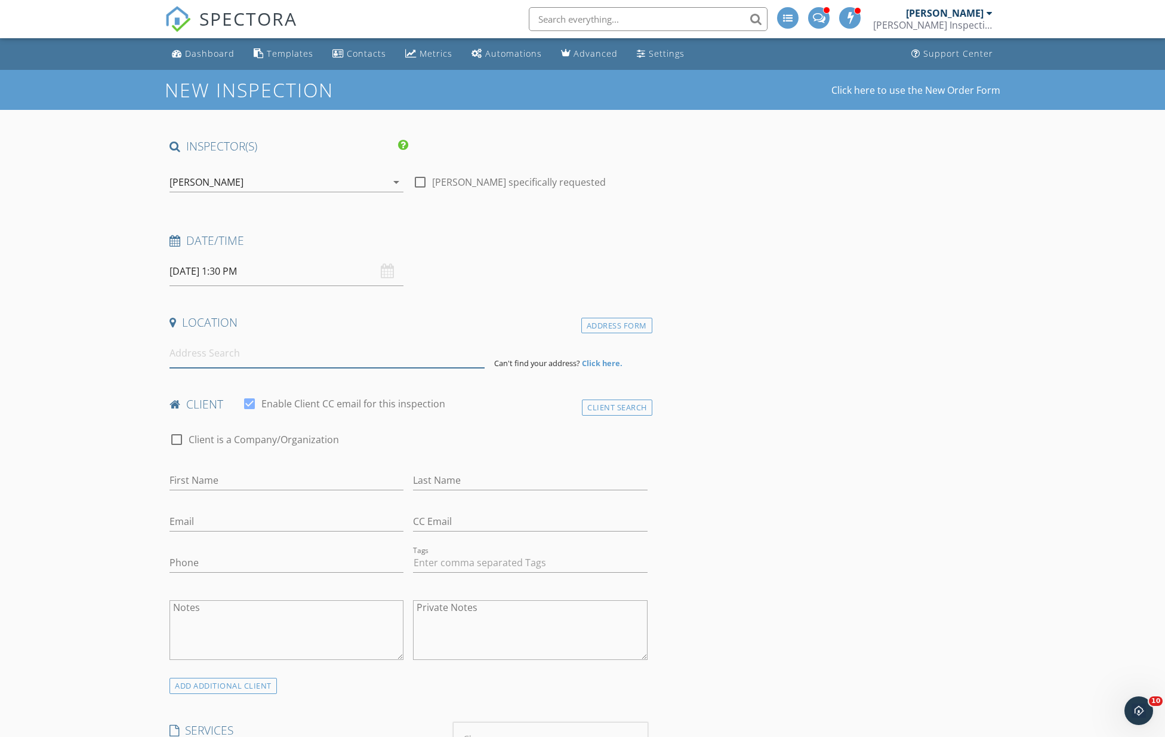
click at [252, 352] on input at bounding box center [327, 352] width 315 height 29
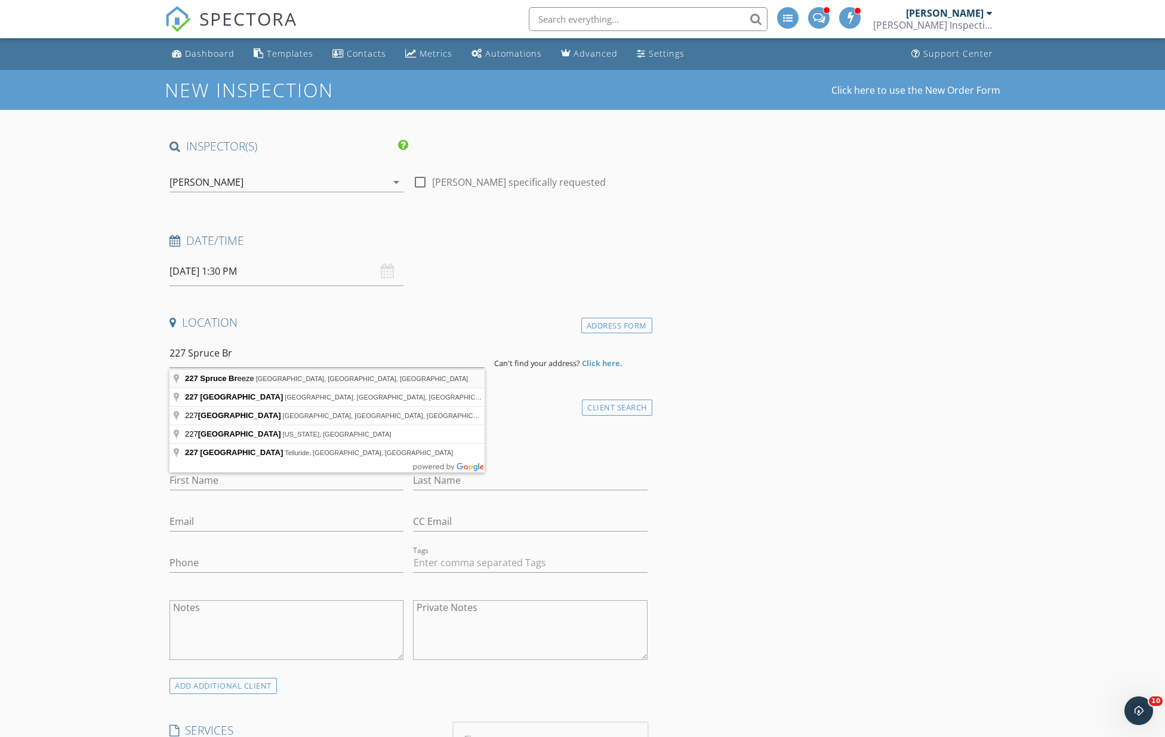
type input "227 Spruce Breeze, San Antonio, TX, USA"
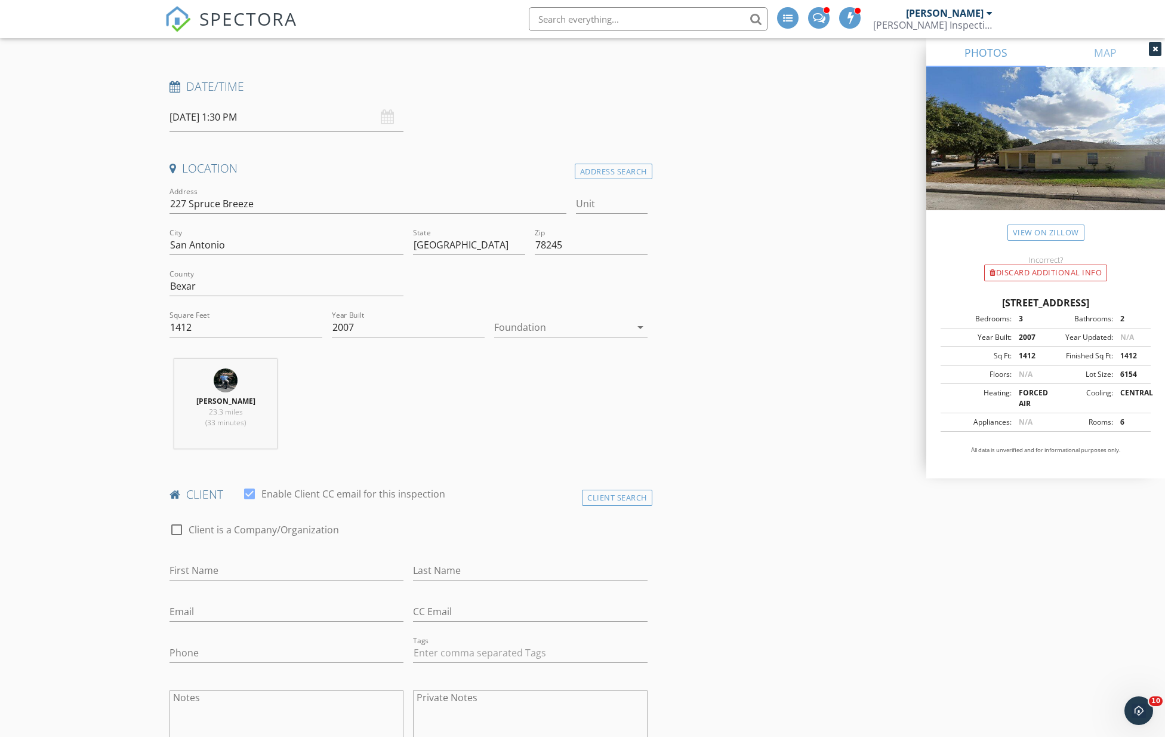
scroll to position [265, 0]
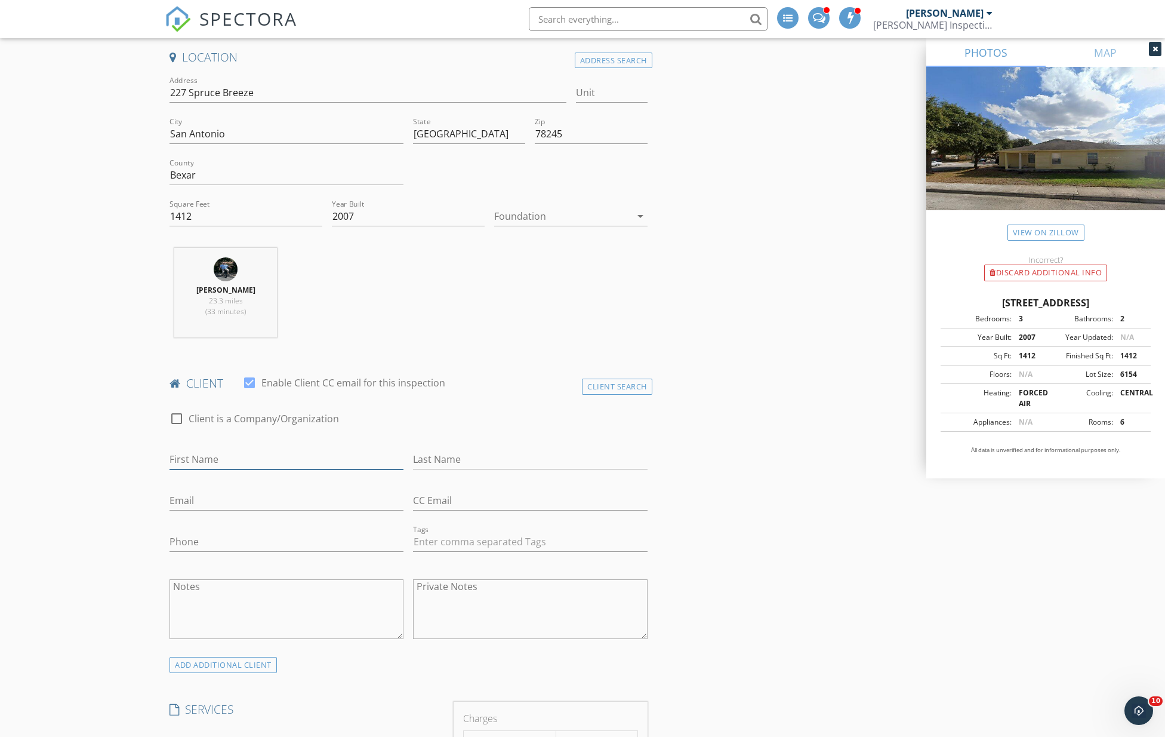
click at [227, 469] on input "First Name" at bounding box center [287, 459] width 234 height 20
type input "Alec"
click at [640, 378] on h4 "client" at bounding box center [409, 383] width 478 height 16
click at [635, 385] on div "Client Search" at bounding box center [617, 386] width 70 height 16
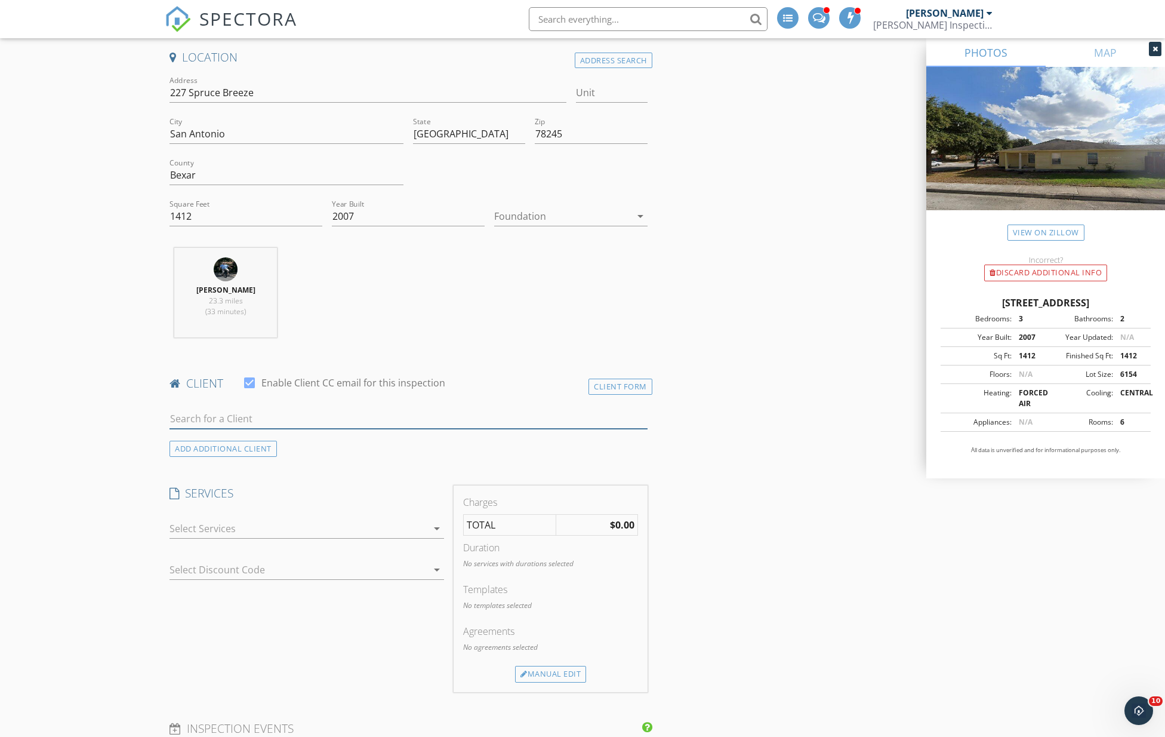
click at [352, 414] on input "text" at bounding box center [409, 419] width 478 height 20
type input "a"
type input "Alec"
click at [275, 451] on div "No results found. Click to add a new Client" at bounding box center [265, 445] width 180 height 14
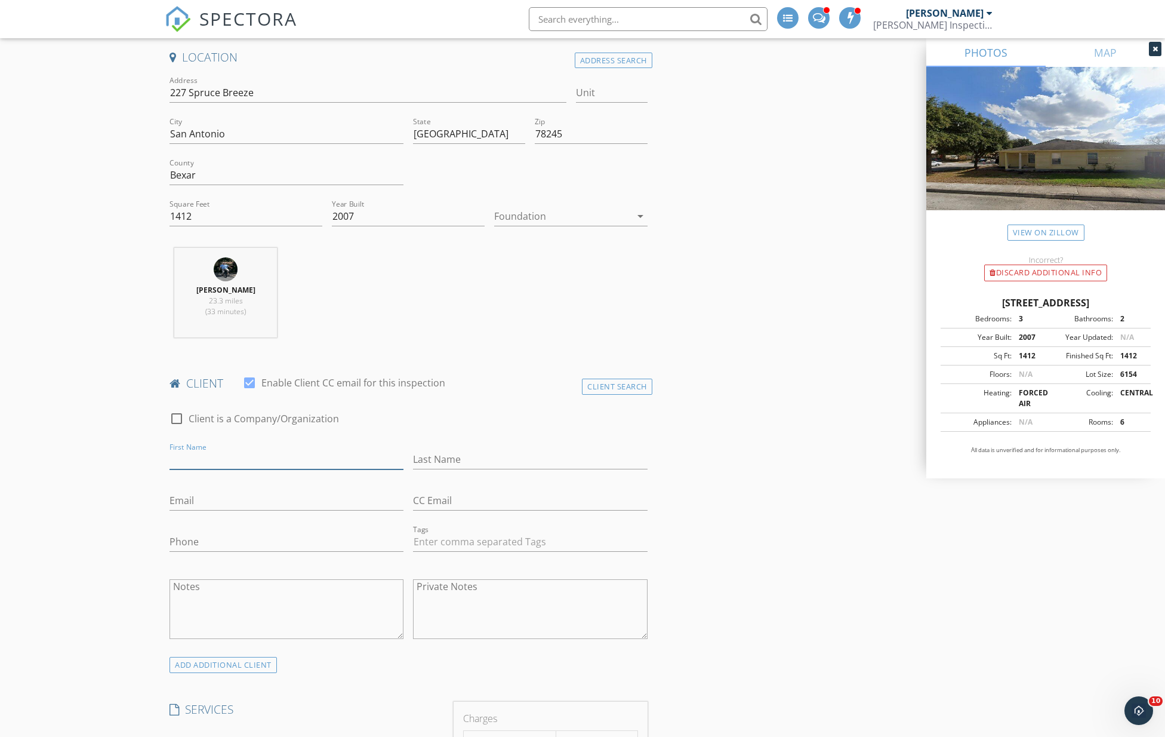
click at [215, 455] on input "First Name" at bounding box center [287, 459] width 234 height 20
type input "Alec"
type input "Minkoff"
type input "minkoffrealestate@gmail.com"
click at [214, 546] on input "Phone" at bounding box center [287, 542] width 234 height 20
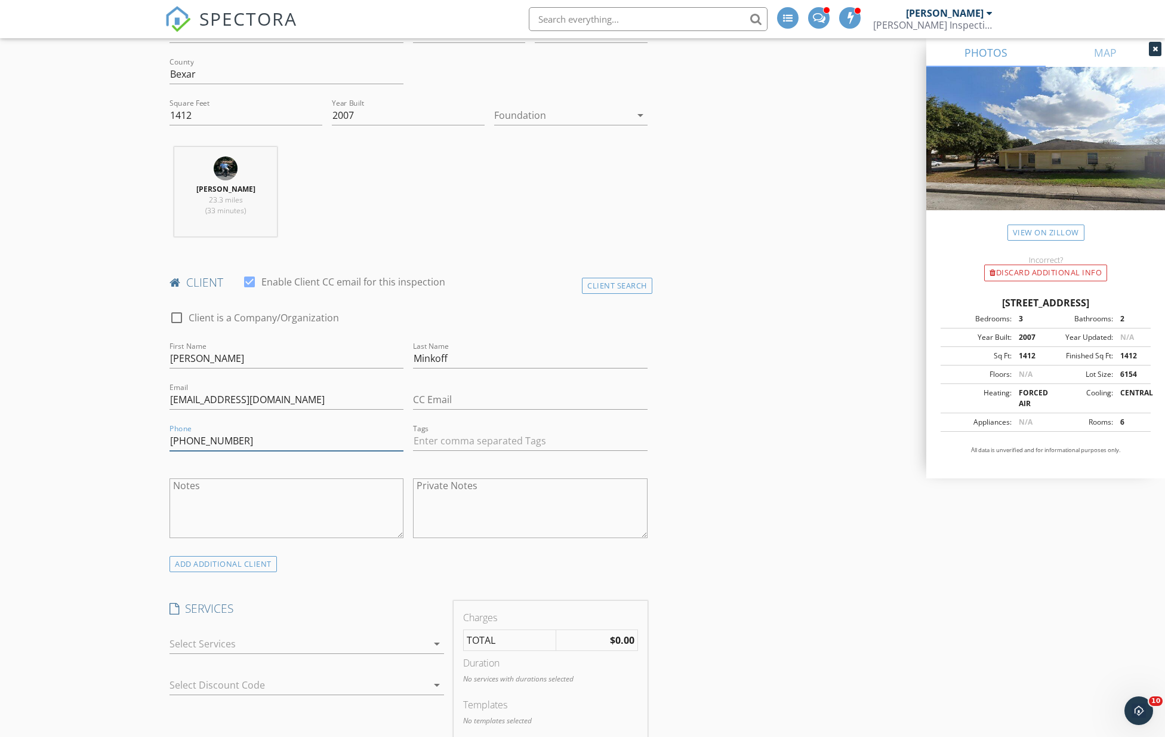
scroll to position [398, 0]
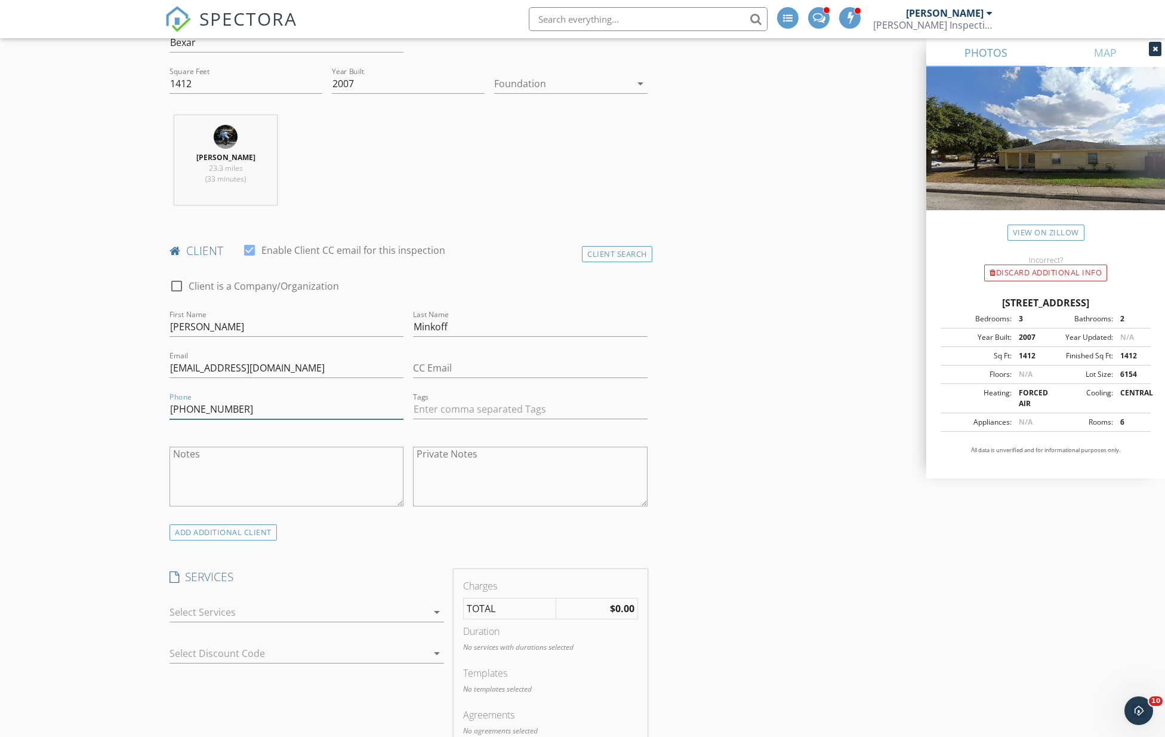
type input "214-455-5231"
click at [232, 609] on div at bounding box center [299, 611] width 258 height 19
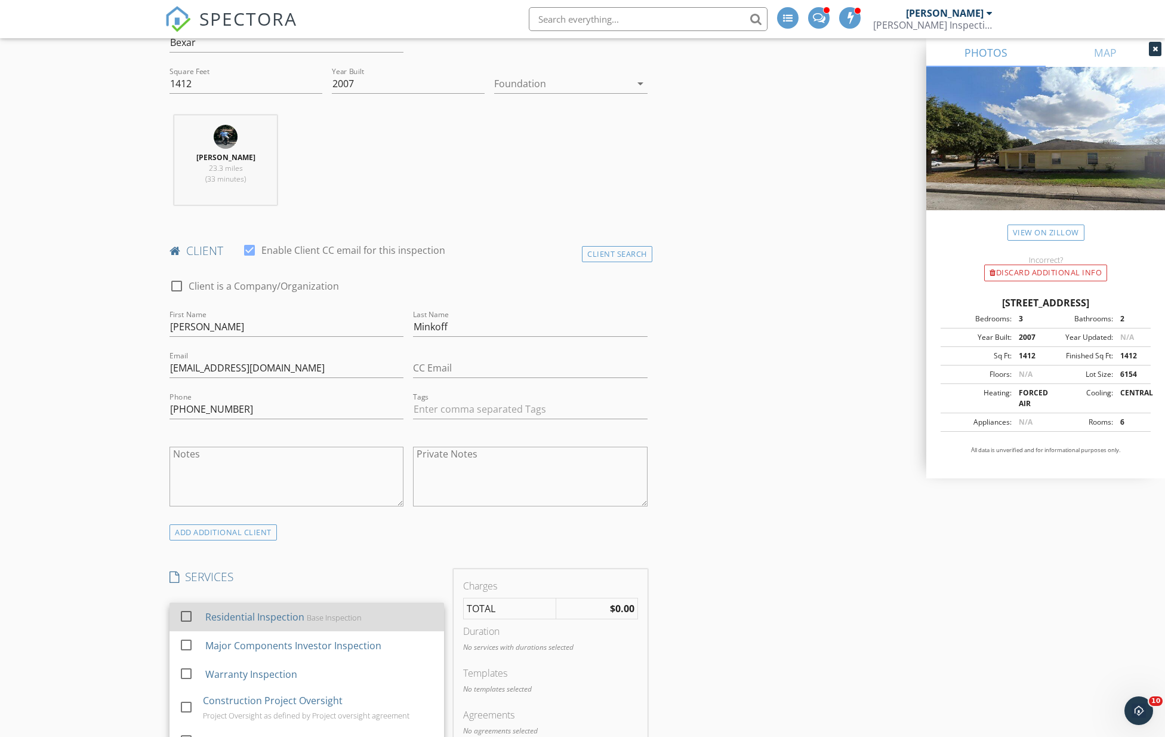
click at [208, 617] on div "Residential Inspection" at bounding box center [254, 616] width 99 height 14
checkbox input "false"
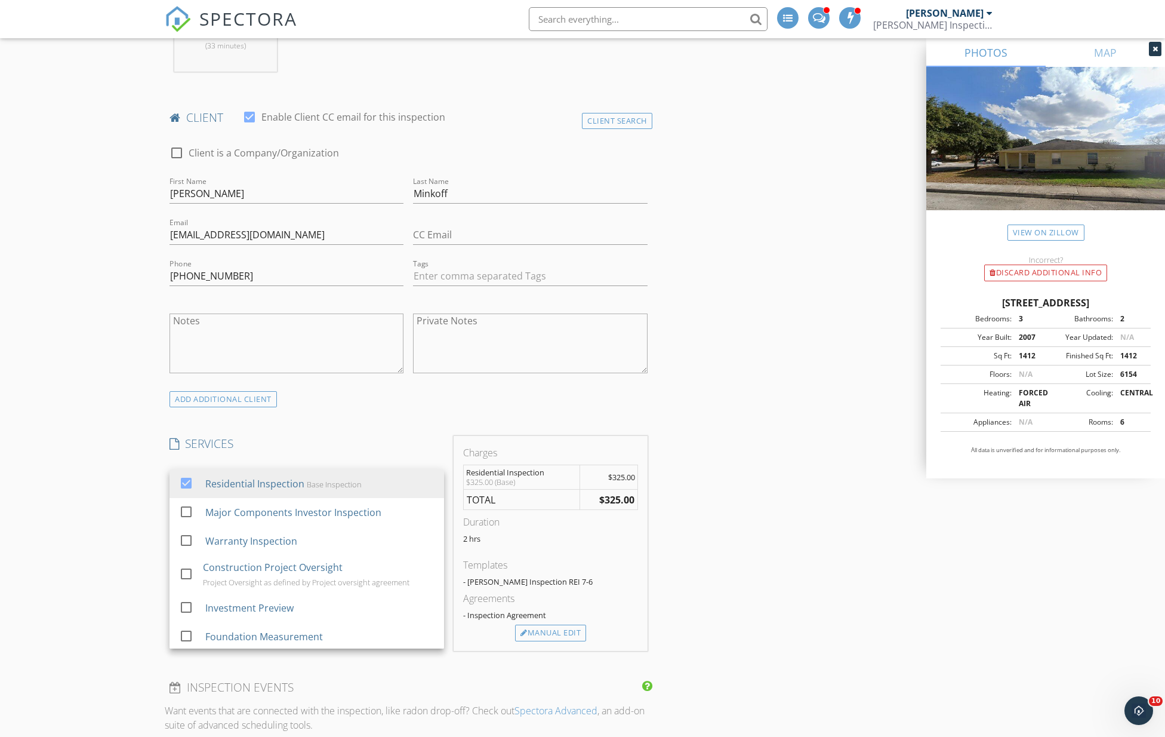
click at [132, 568] on div "New Inspection Click here to use the New Order Form INSPECTOR(S) check_box Kevi…" at bounding box center [582, 682] width 1165 height 2287
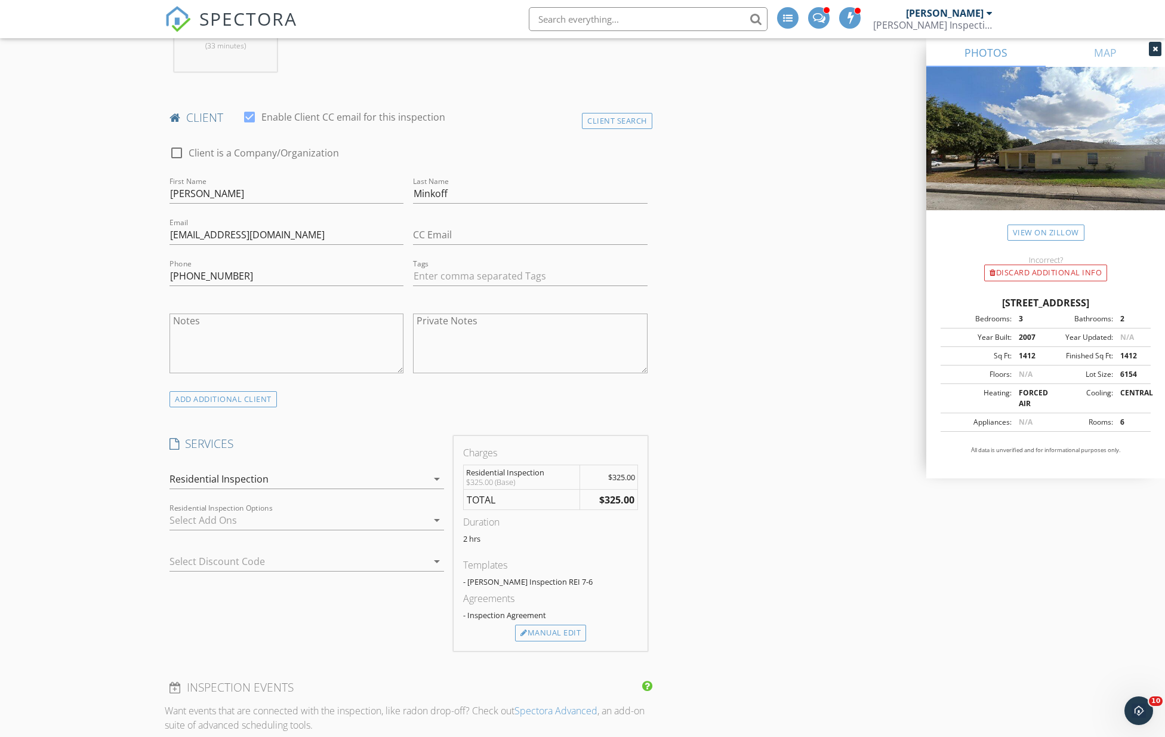
click at [210, 528] on div at bounding box center [299, 519] width 258 height 19
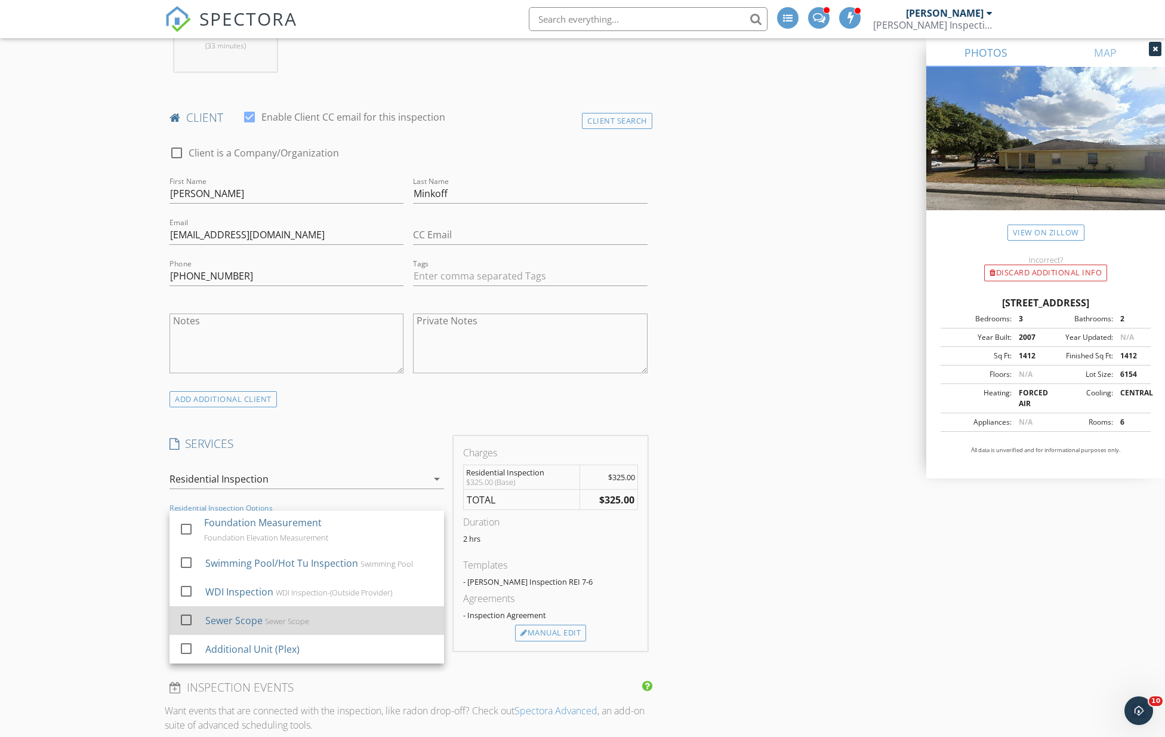
click at [186, 617] on div at bounding box center [186, 619] width 20 height 20
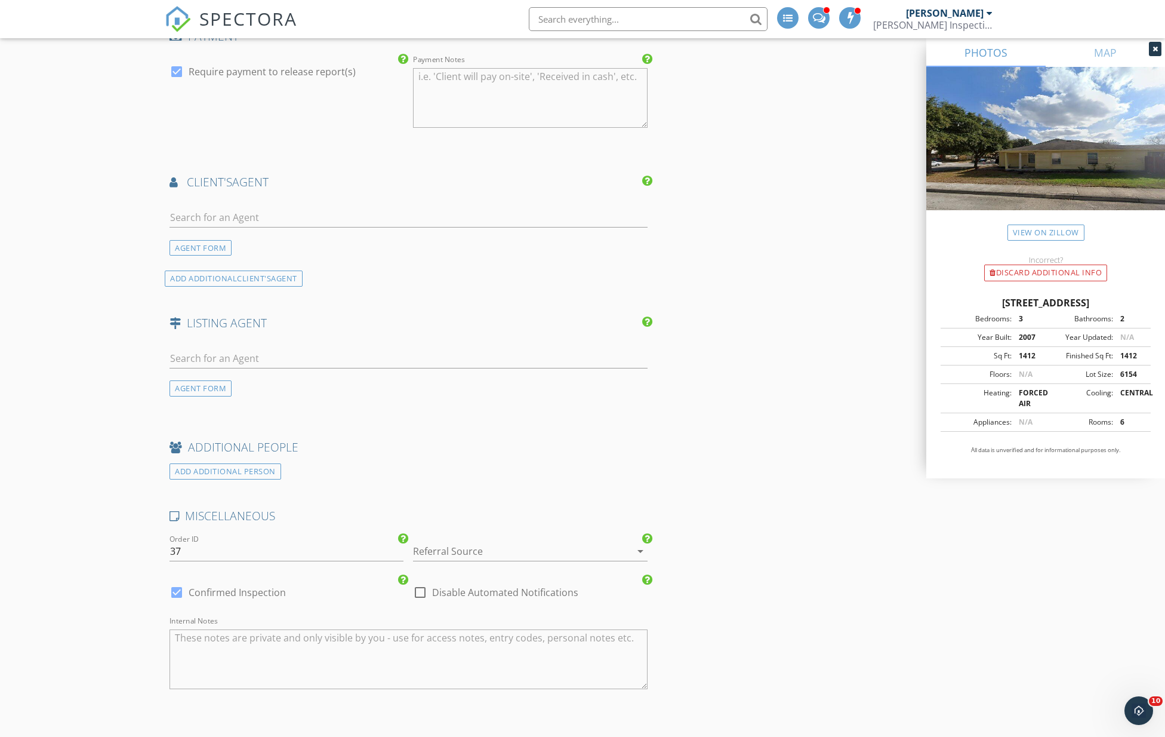
scroll to position [1326, 0]
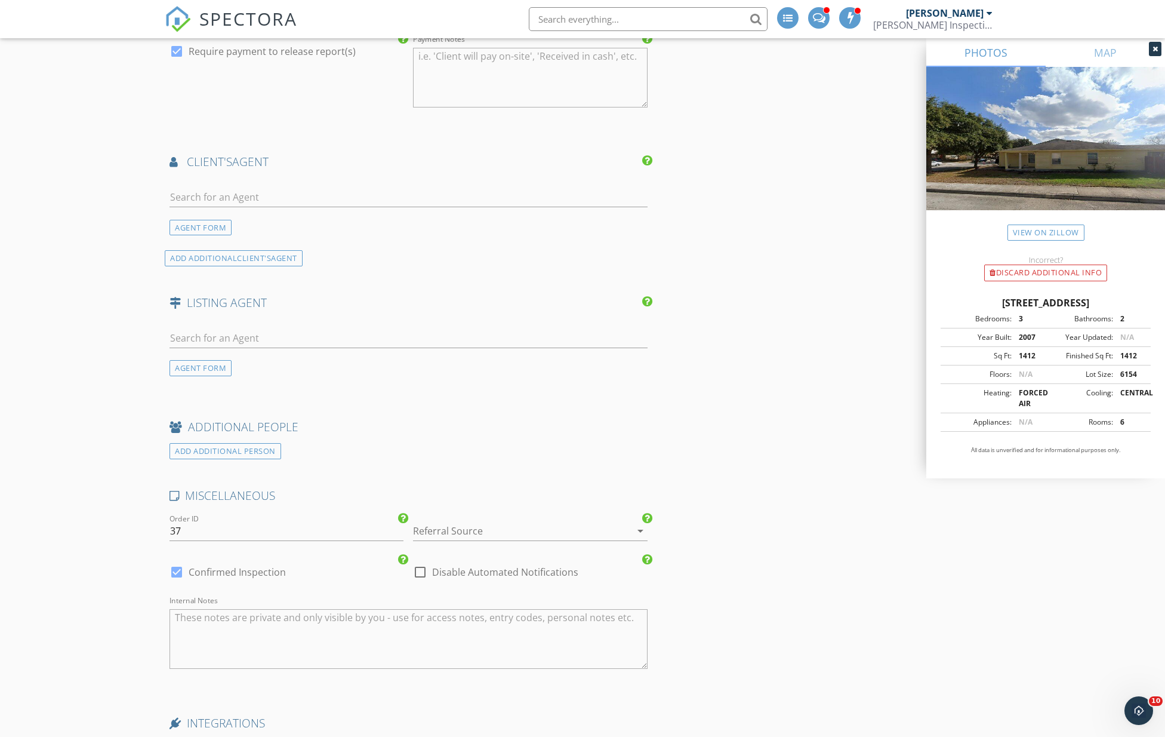
click at [431, 532] on div at bounding box center [513, 530] width 201 height 19
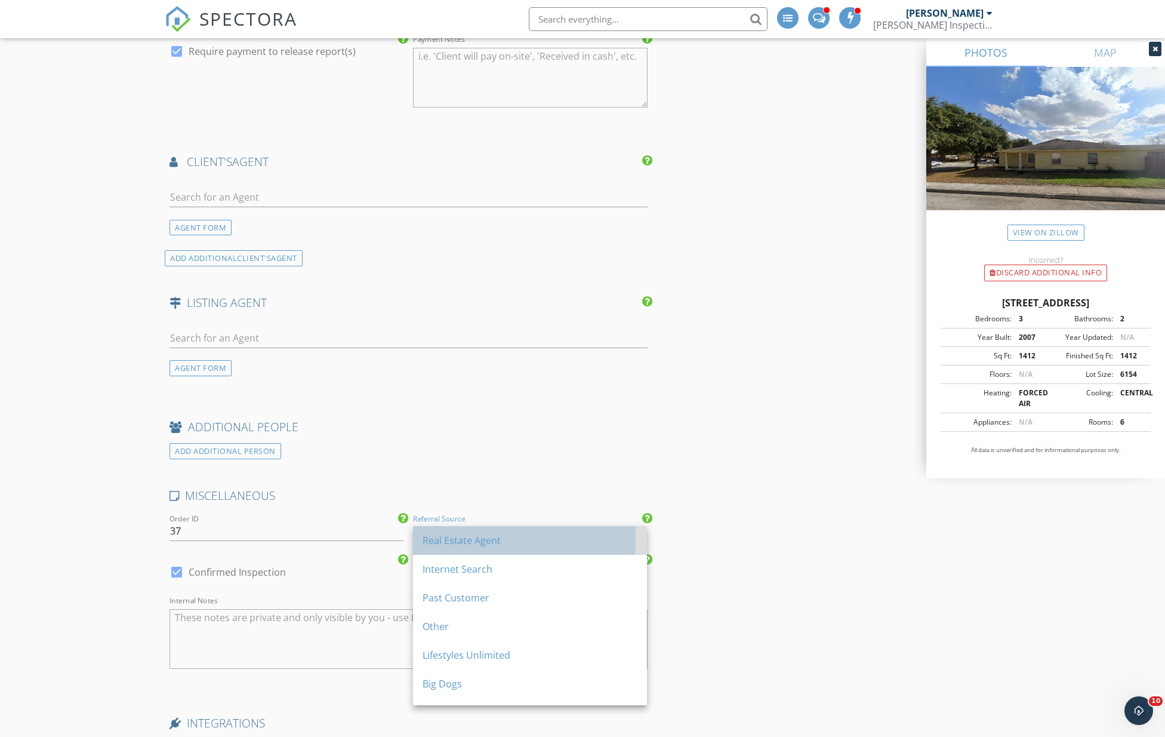
click at [435, 544] on div "Real Estate Agent" at bounding box center [530, 540] width 215 height 14
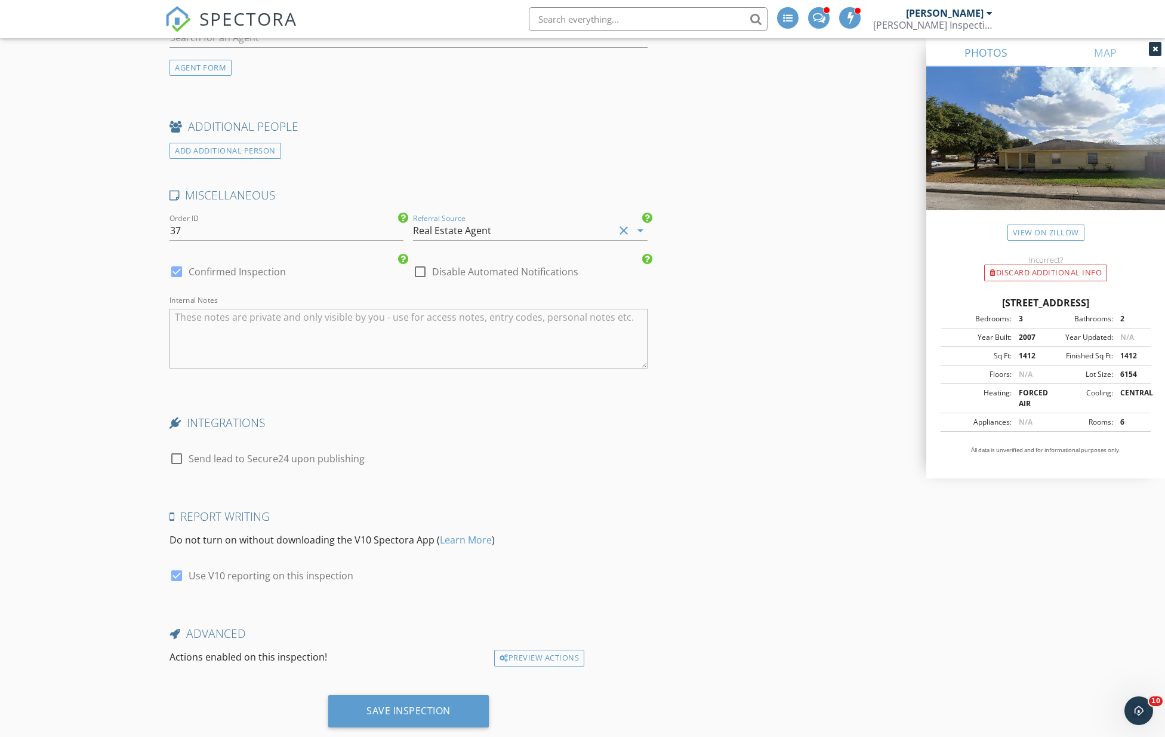
scroll to position [1658, 0]
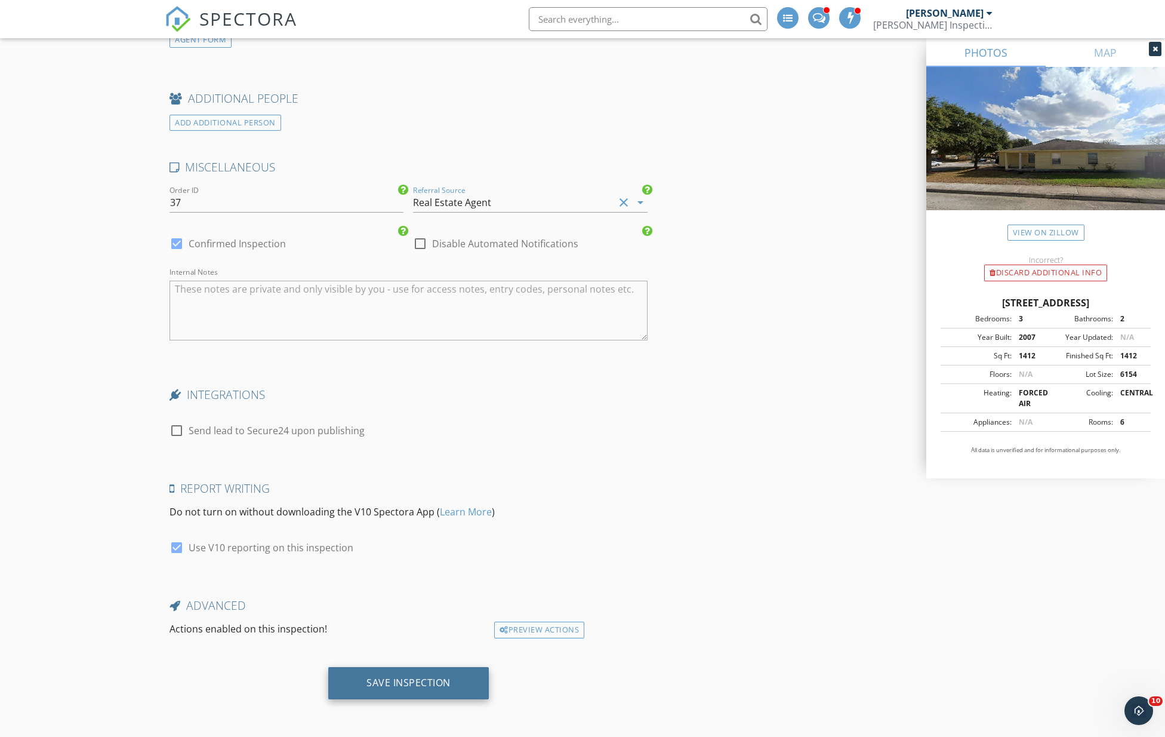
click at [408, 677] on div "Save Inspection" at bounding box center [408, 682] width 84 height 12
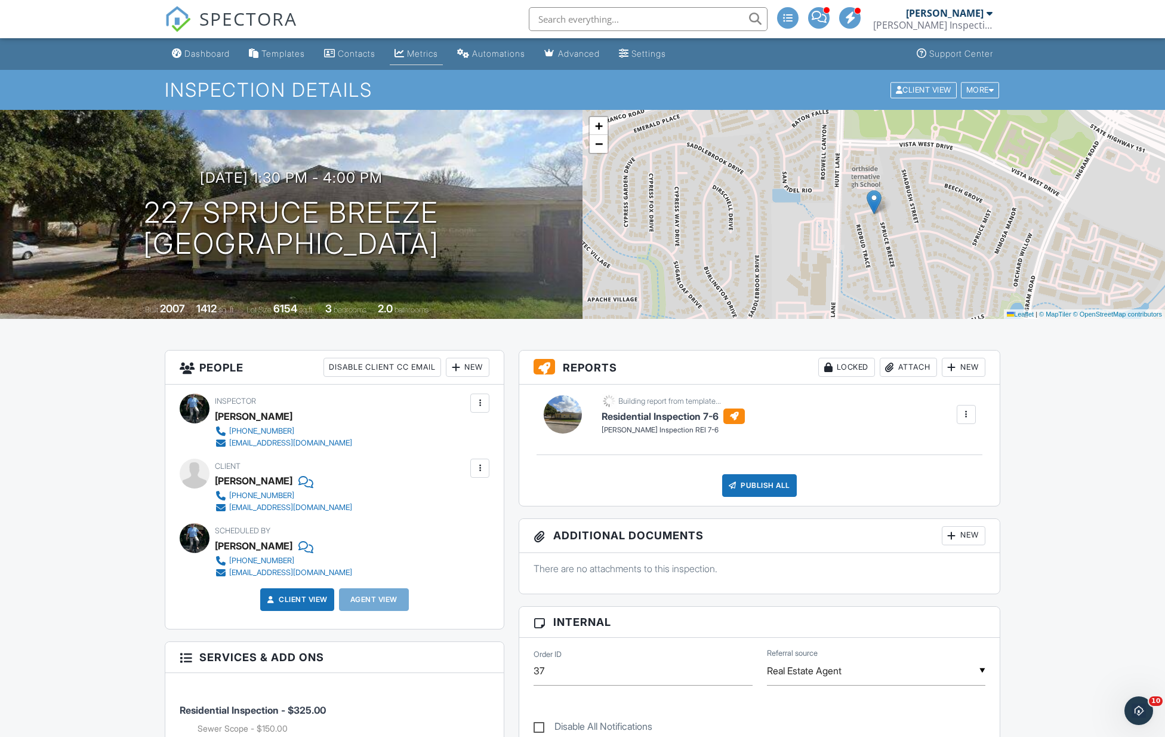
click at [413, 51] on link "Metrics" at bounding box center [416, 54] width 53 height 22
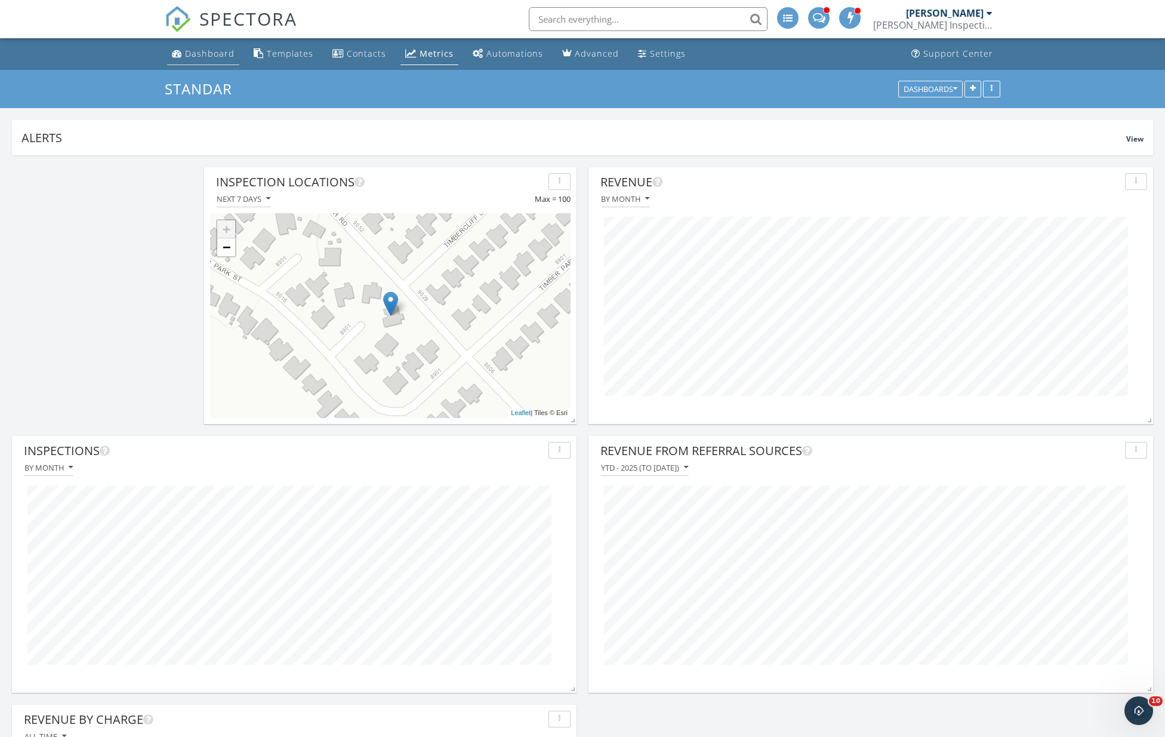
click at [206, 53] on div "Dashboard" at bounding box center [210, 53] width 50 height 11
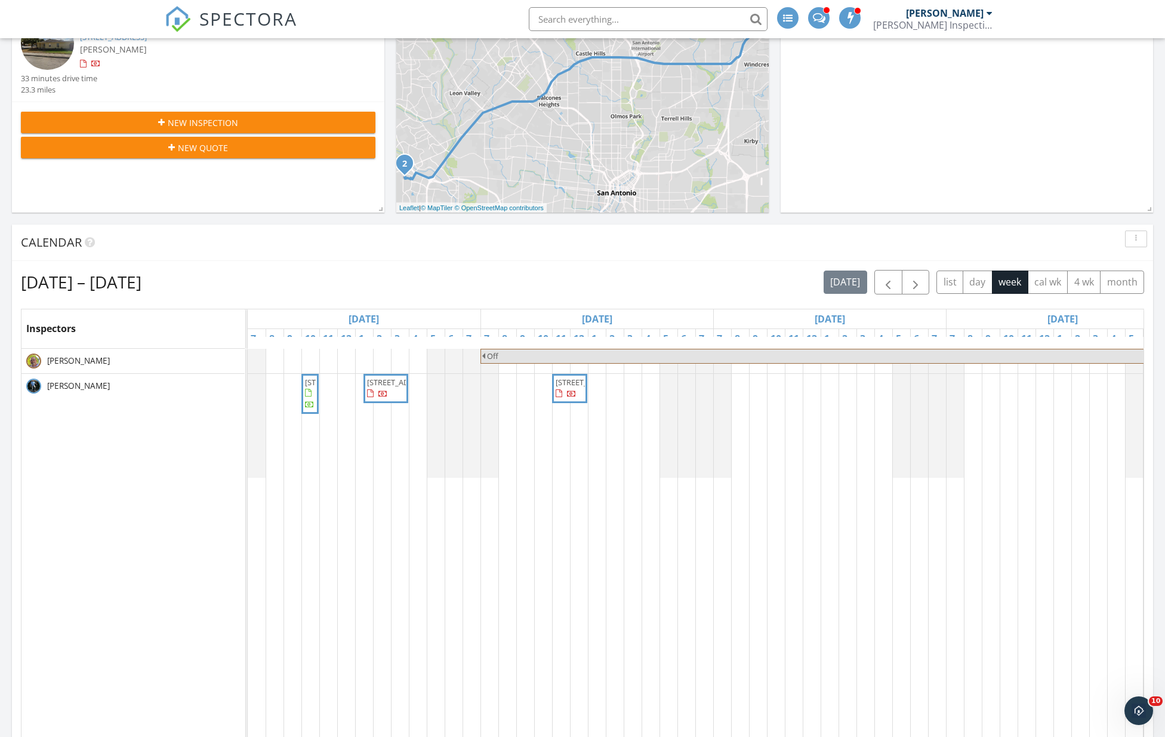
scroll to position [398, 0]
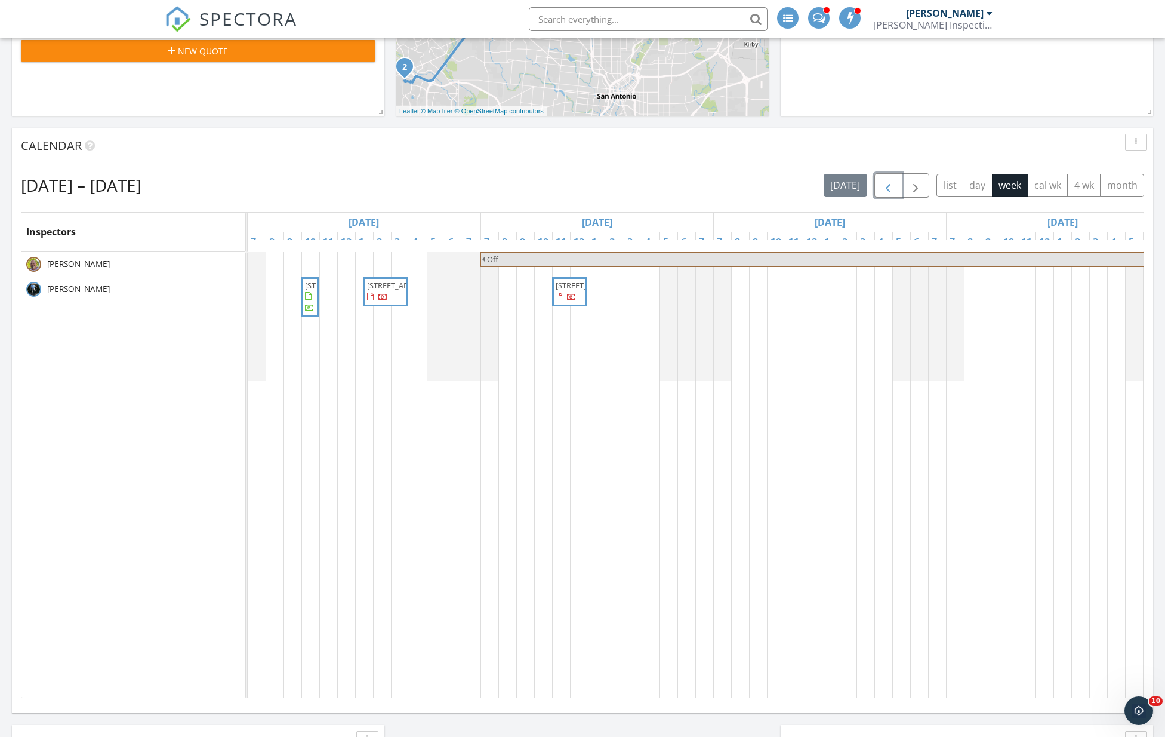
click at [877, 186] on button "button" at bounding box center [888, 185] width 28 height 24
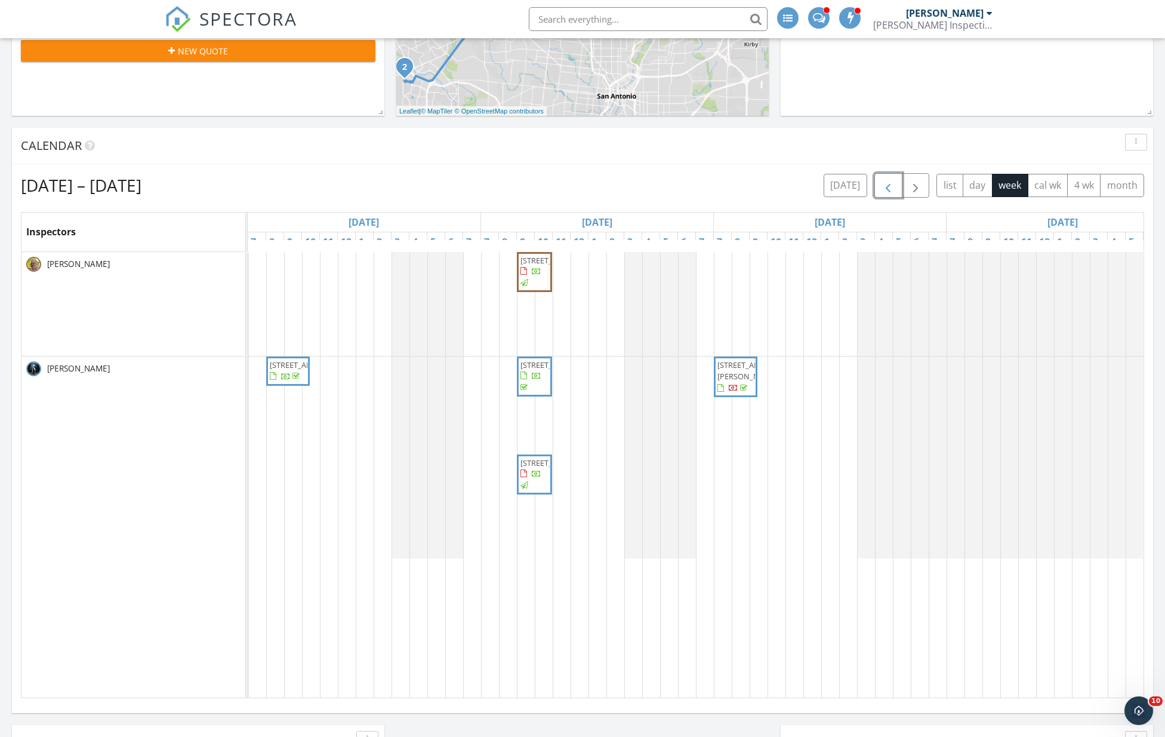
scroll to position [0, 734]
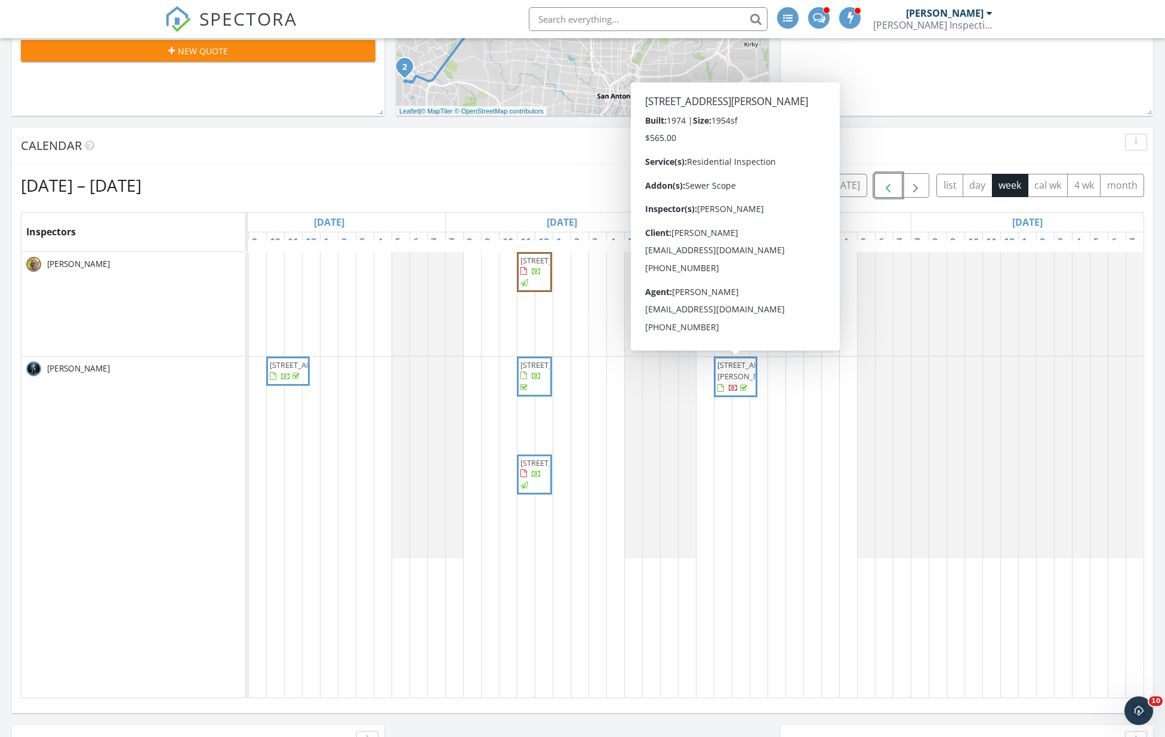
click at [731, 381] on span "1703 Autumn Woods St, San Antonio 78232" at bounding box center [750, 370] width 67 height 22
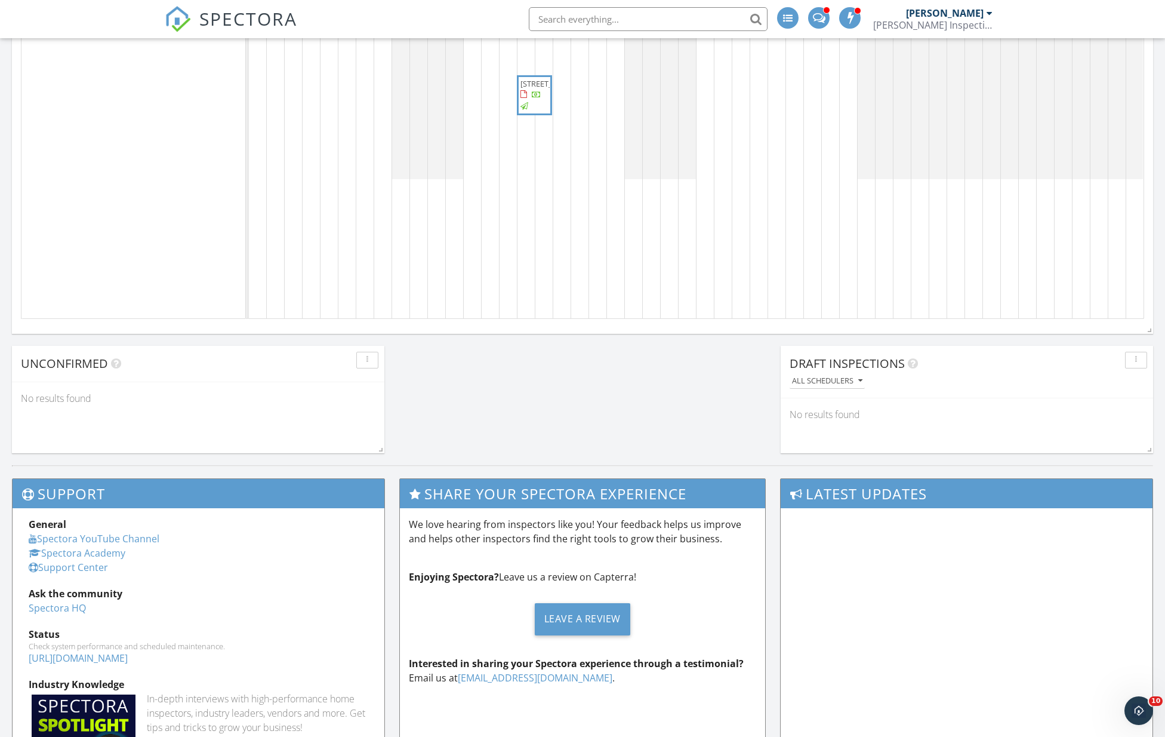
scroll to position [798, 0]
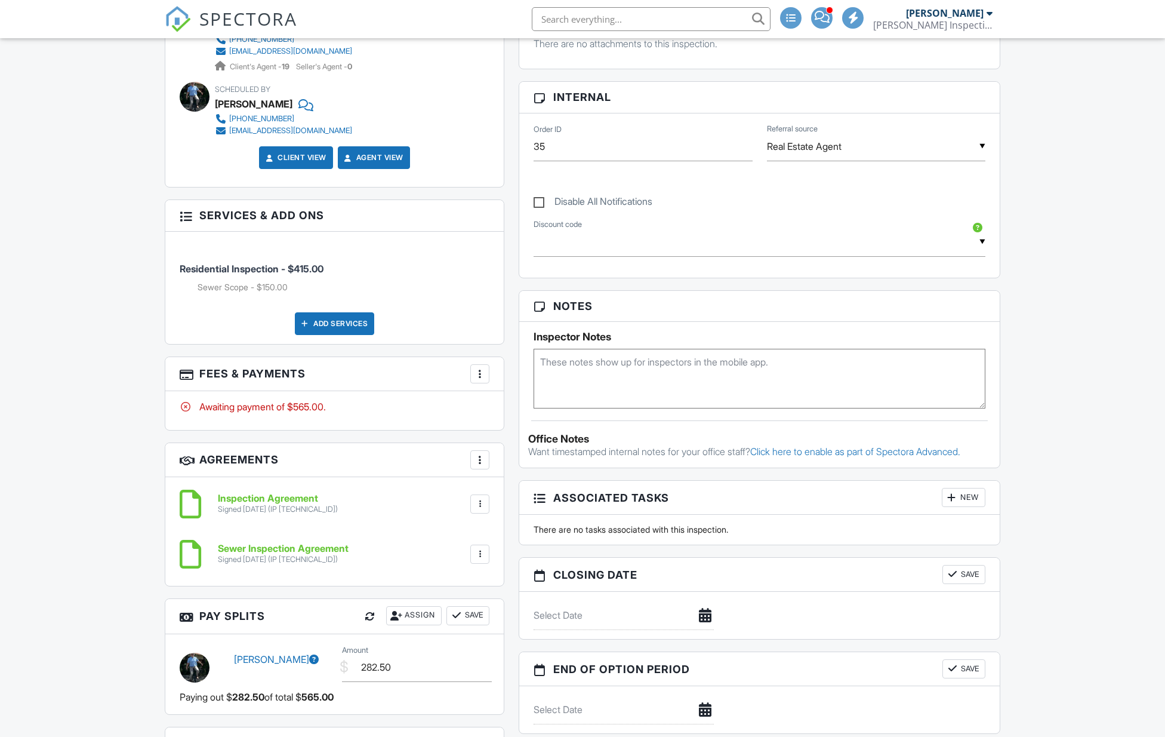
click at [481, 375] on div at bounding box center [480, 374] width 12 height 12
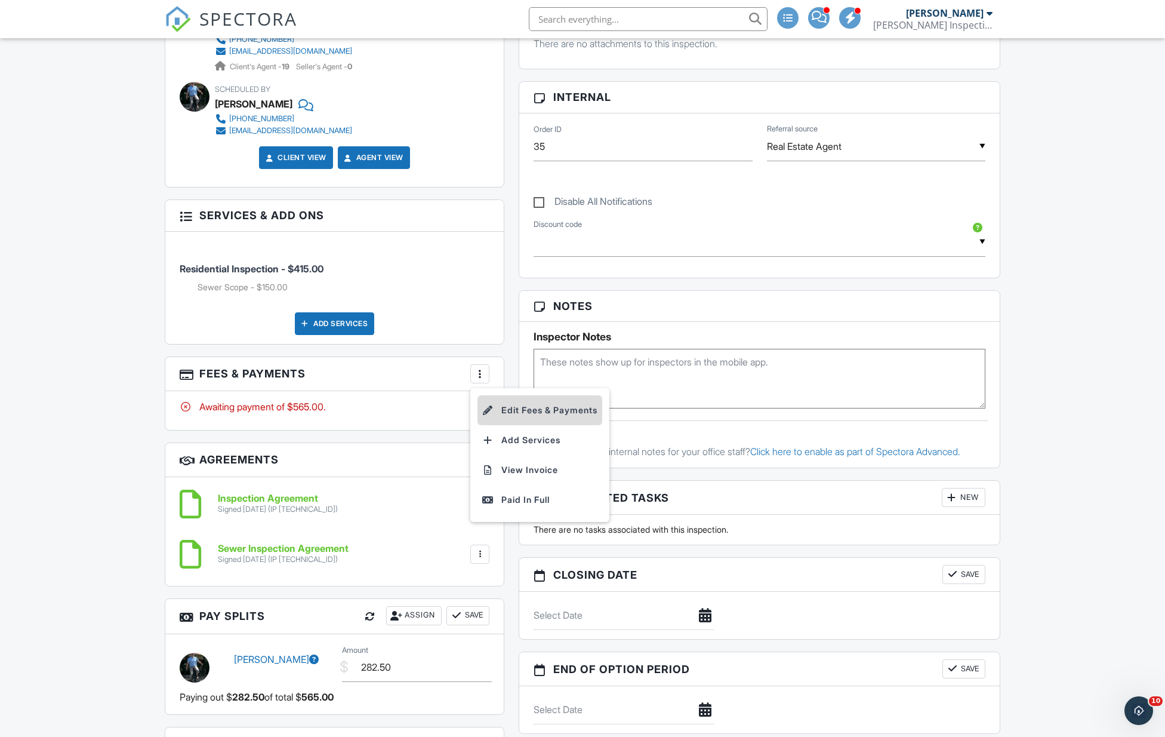
click at [513, 407] on li "Edit Fees & Payments" at bounding box center [539, 410] width 125 height 30
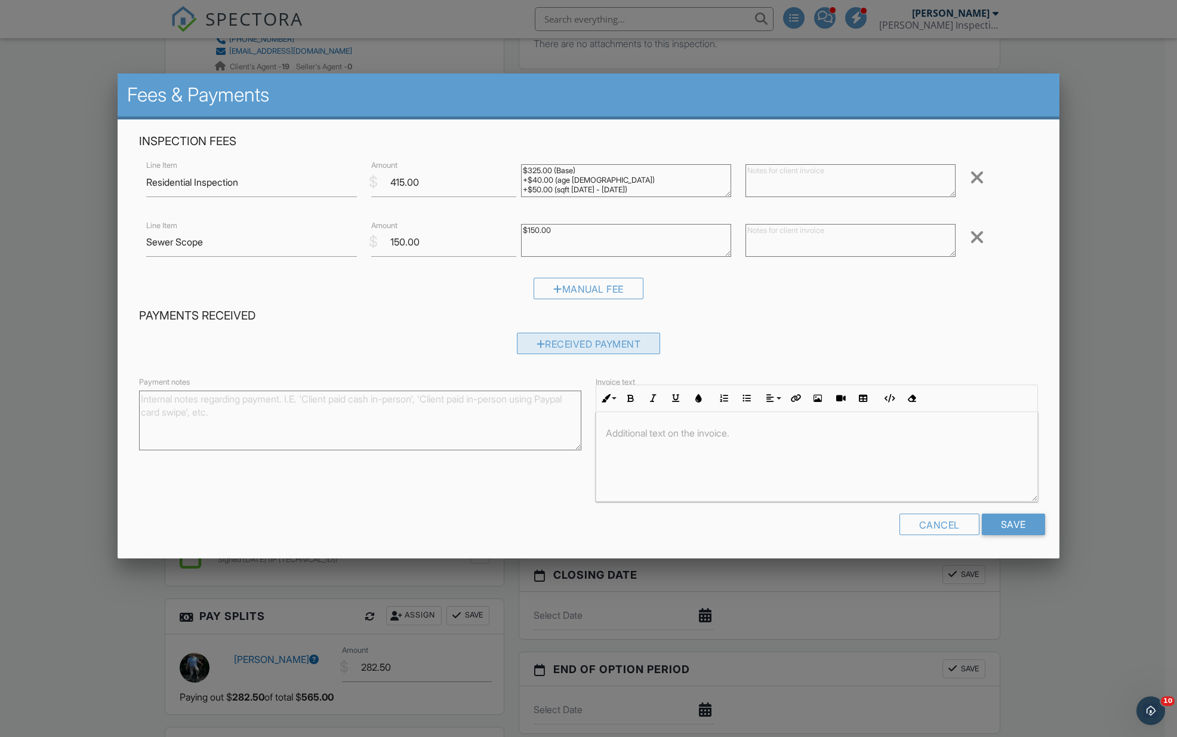
click at [562, 345] on div "Received Payment" at bounding box center [589, 342] width 144 height 21
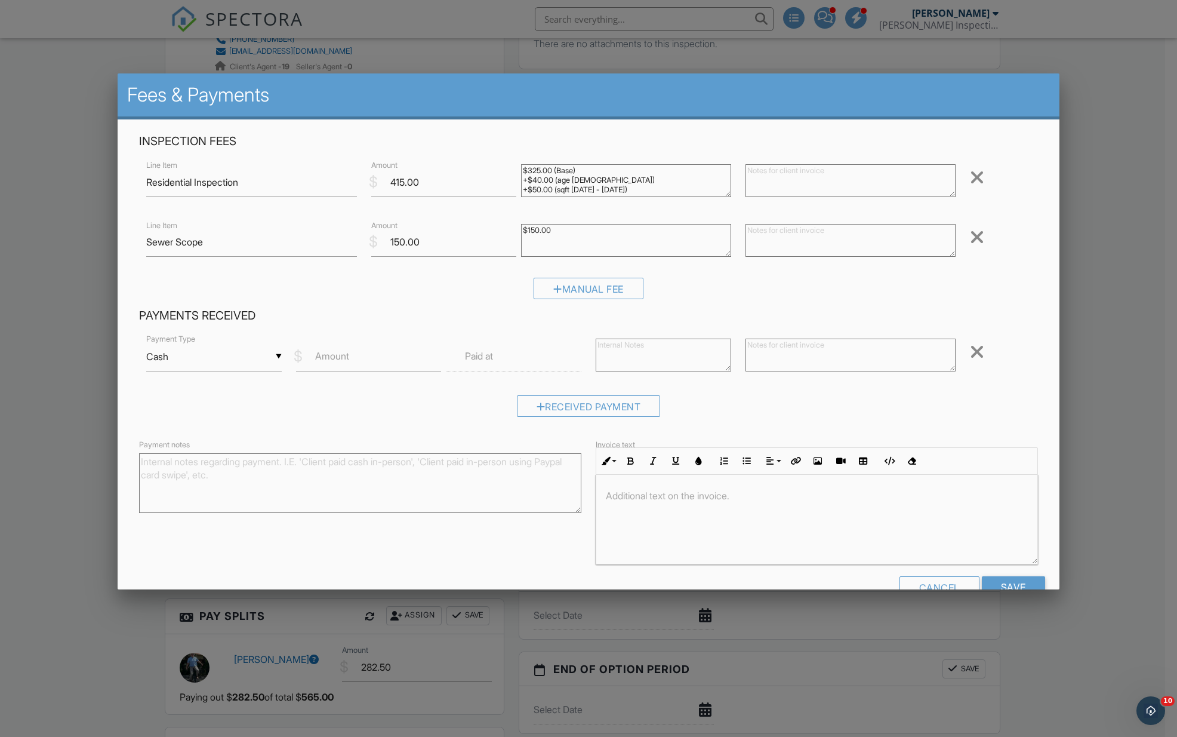
click at [221, 364] on div "▼ Cash Cash Check On-Site Card Other Cash Check On-Site Card Other" at bounding box center [213, 356] width 135 height 29
click at [193, 516] on form "Inspection Fees Line Item Residential Inspection $ Amount 415.00 $325.00 (Base)…" at bounding box center [588, 370] width 913 height 472
click at [368, 355] on input "Amount" at bounding box center [368, 356] width 145 height 29
type input "500"
click at [504, 353] on input "text" at bounding box center [513, 356] width 135 height 29
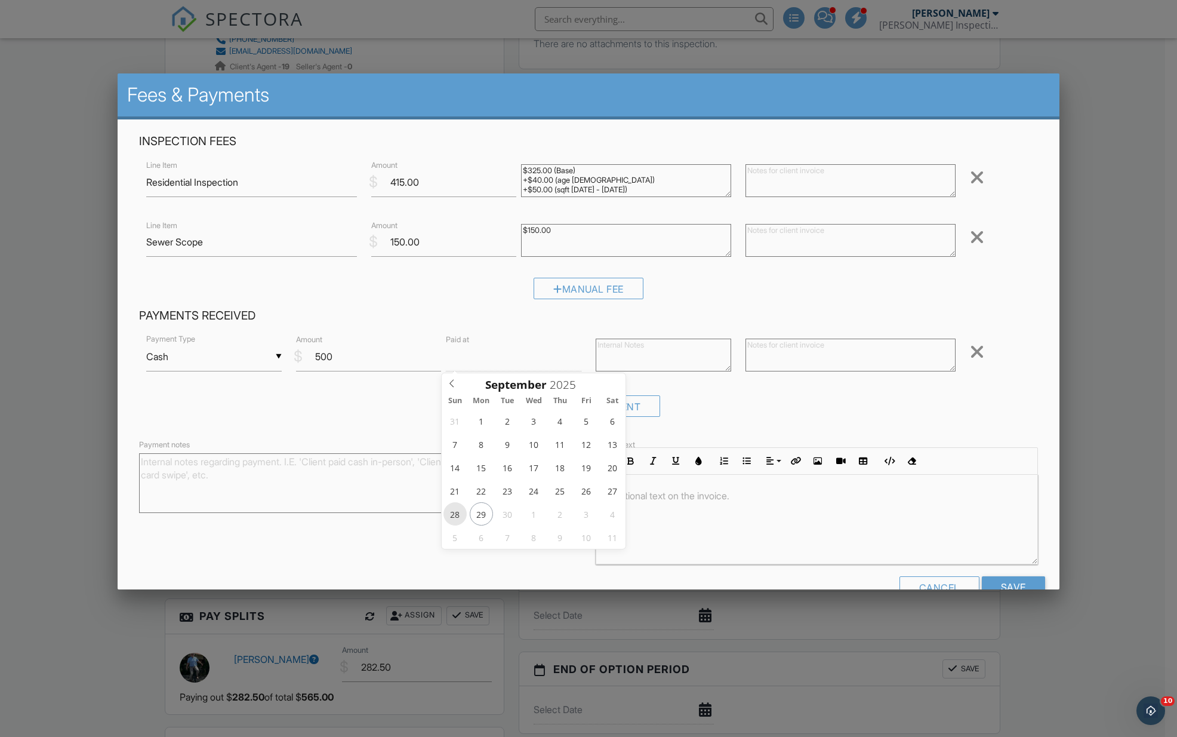
type input "09/28/2025 12:00 PM"
click at [993, 581] on input "Save" at bounding box center [1013, 586] width 63 height 21
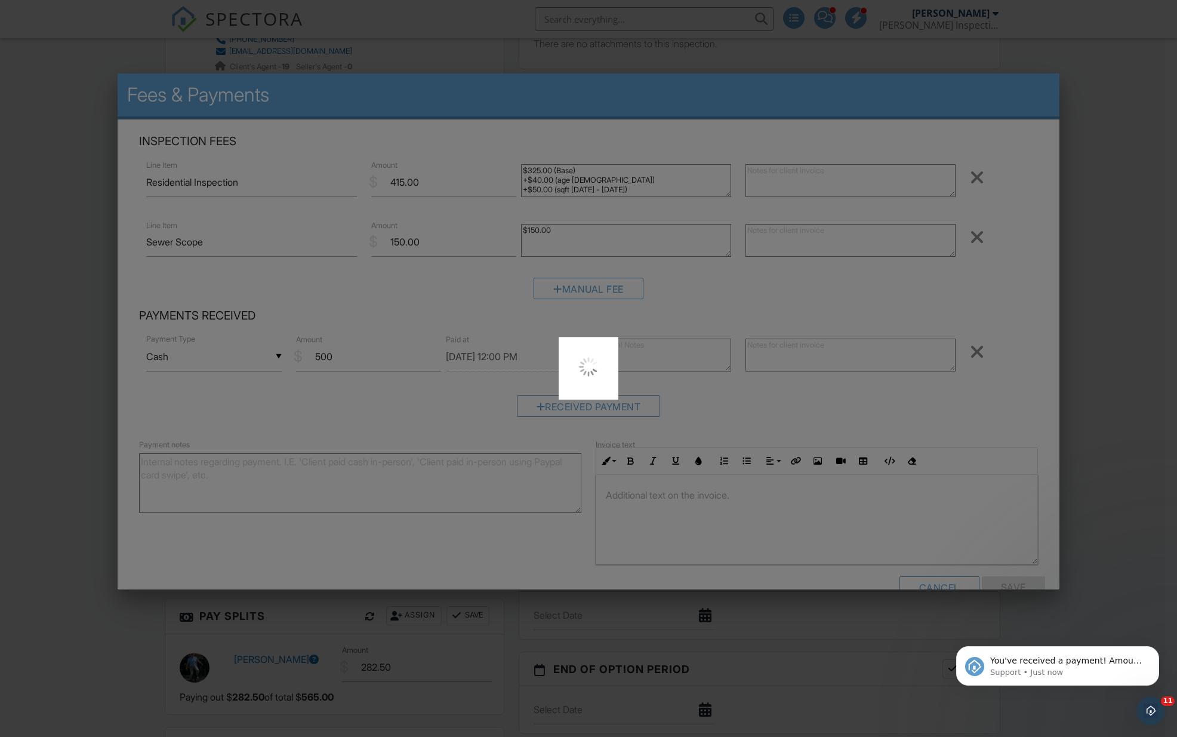
scroll to position [0, 0]
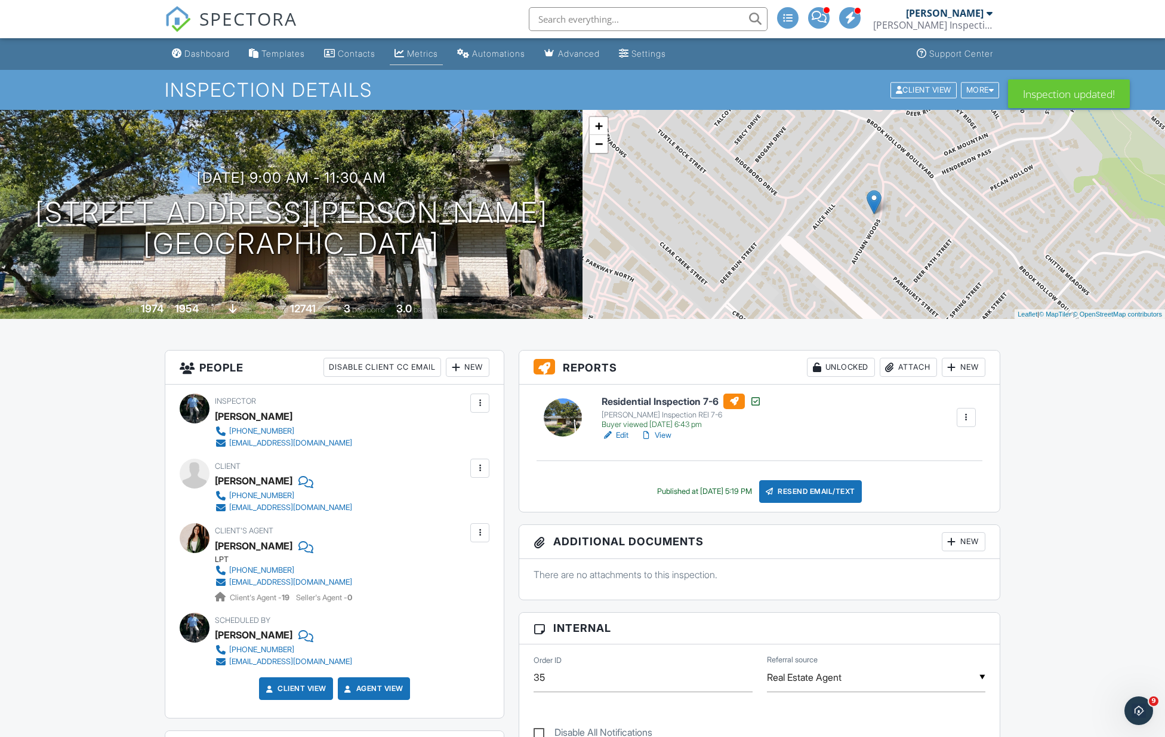
click at [405, 49] on div "Metrics" at bounding box center [400, 53] width 10 height 10
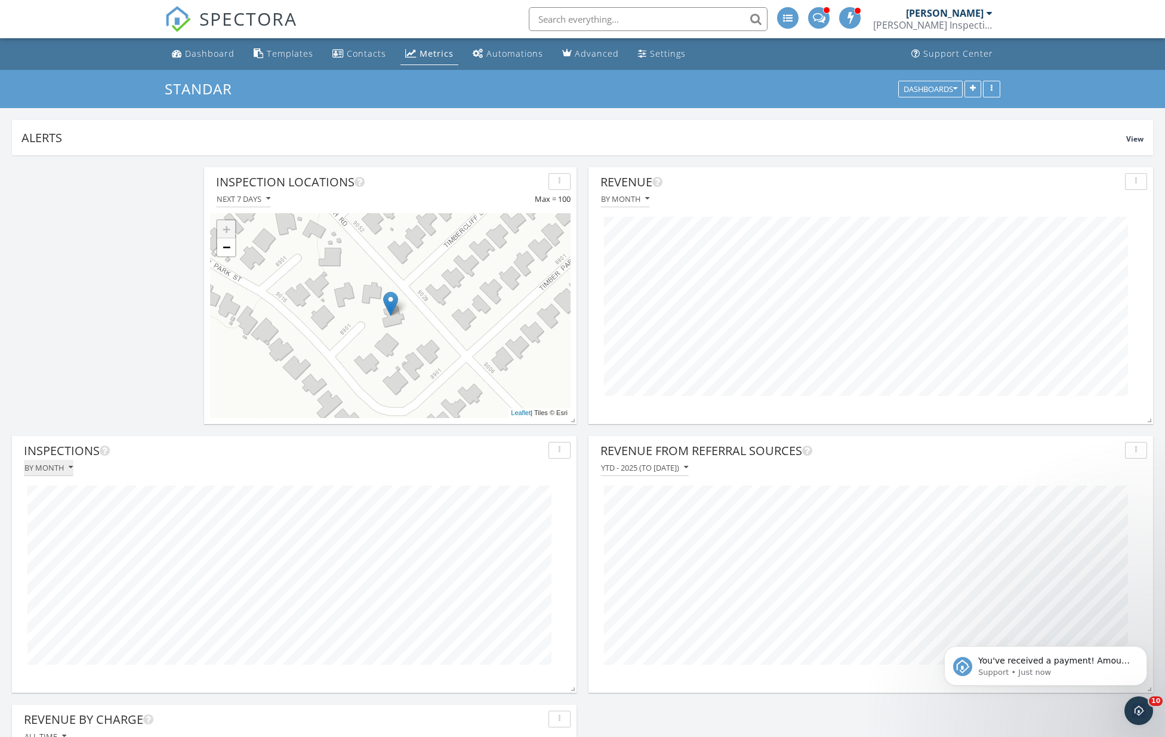
click at [55, 472] on button "By month" at bounding box center [49, 468] width 50 height 16
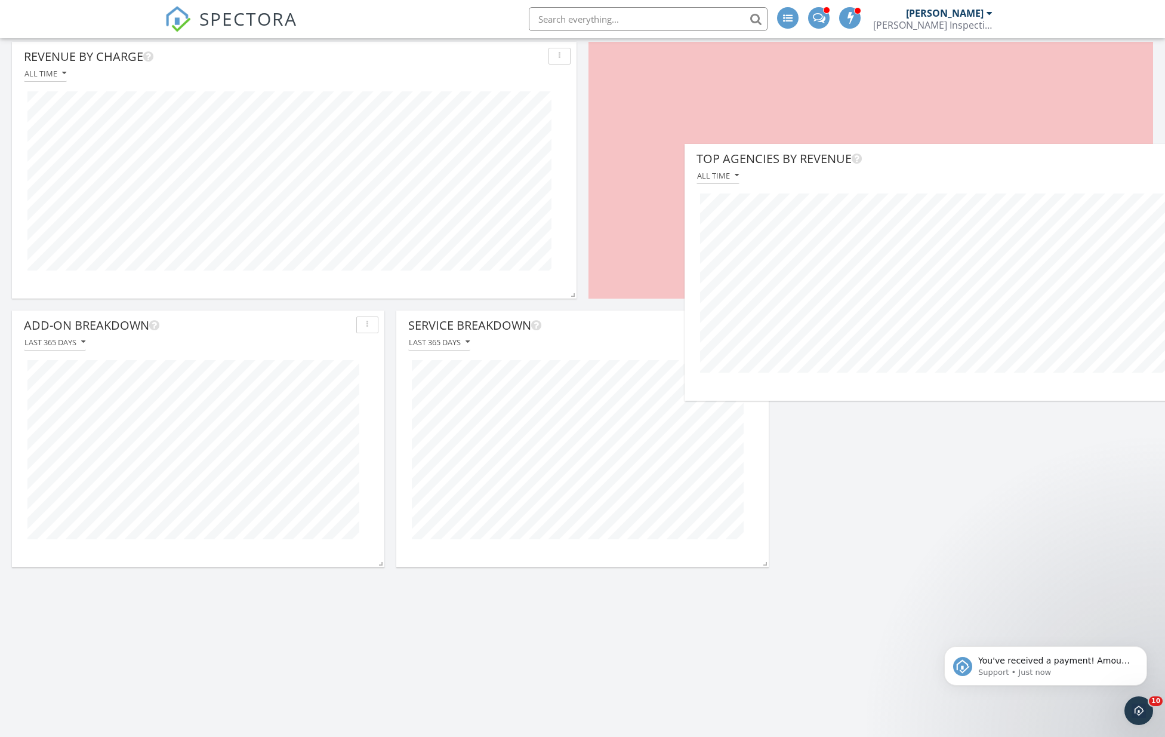
scroll to position [6, 5]
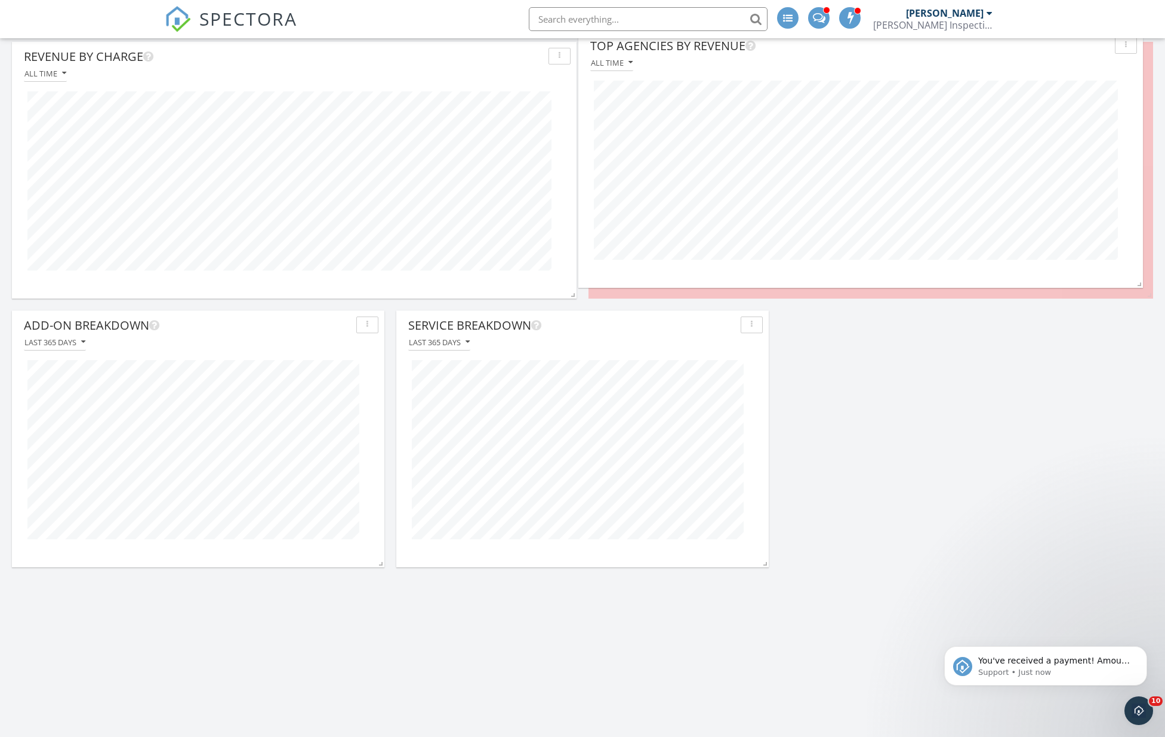
drag, startPoint x: 260, startPoint y: 332, endPoint x: 827, endPoint y: 53, distance: 631.5
click at [827, 53] on div "Top Agencies by Revenue" at bounding box center [850, 46] width 520 height 18
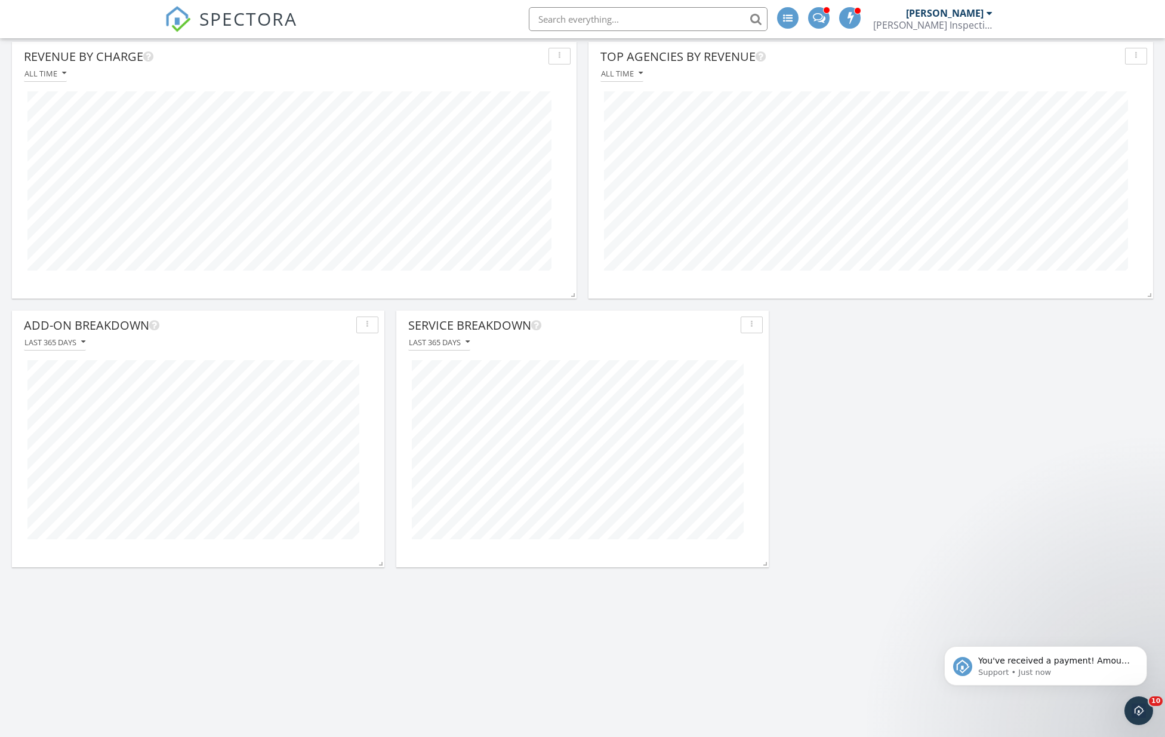
scroll to position [0, 0]
